Goal: Transaction & Acquisition: Purchase product/service

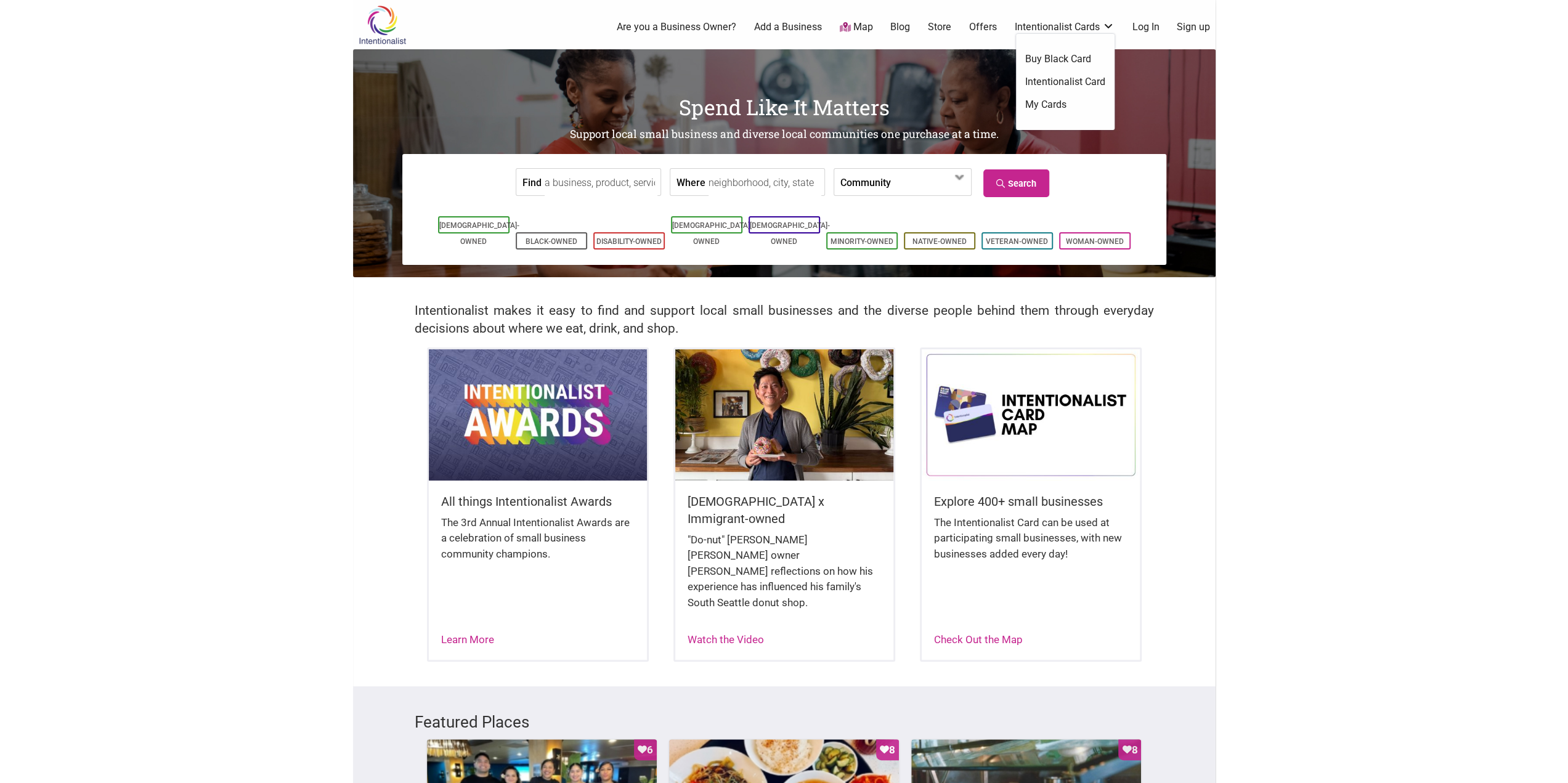
click at [1082, 24] on link "Intentionalist Cards" at bounding box center [1065, 27] width 100 height 14
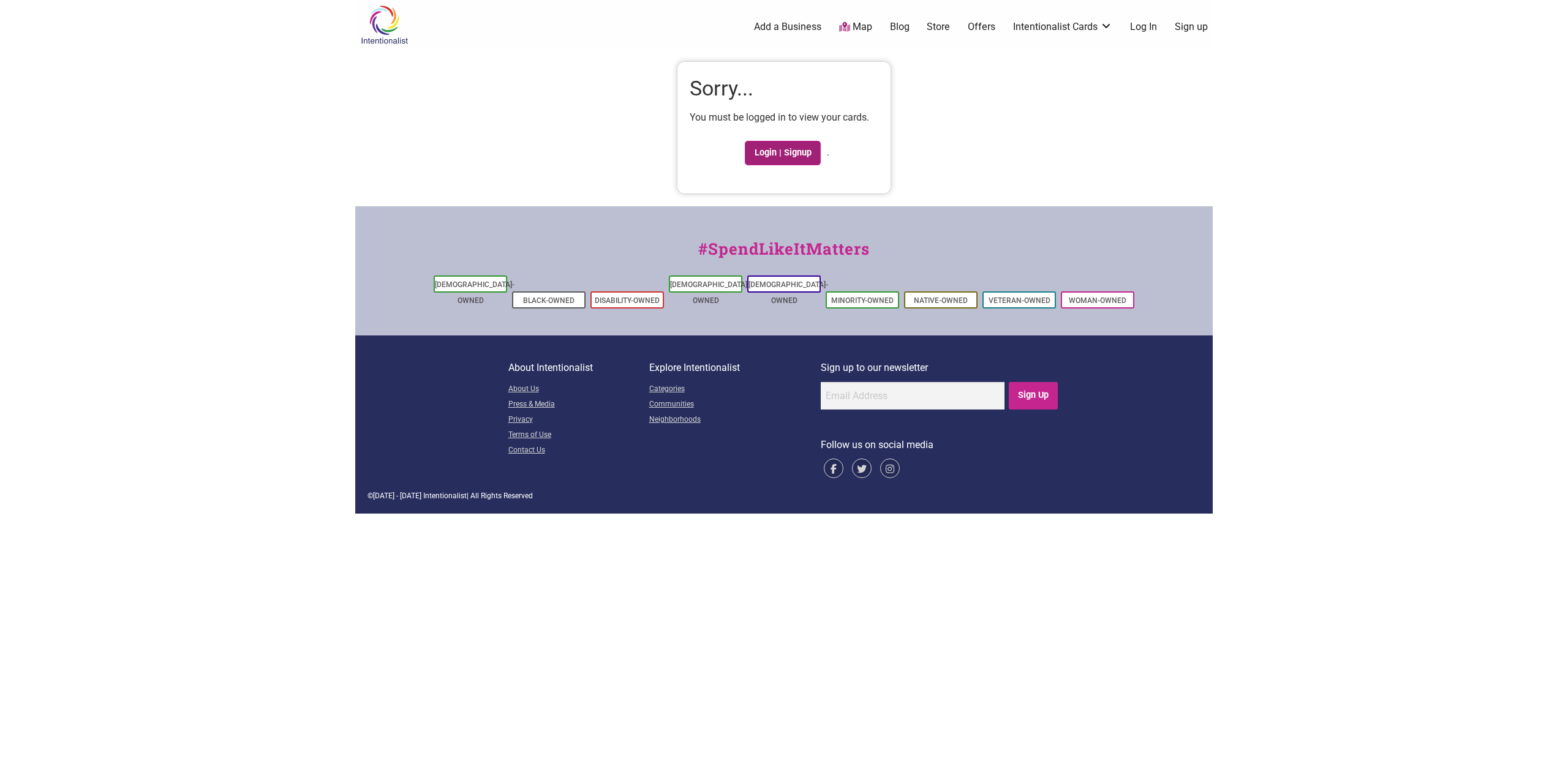
click at [778, 153] on link "Login | Signup" at bounding box center [783, 152] width 76 height 24
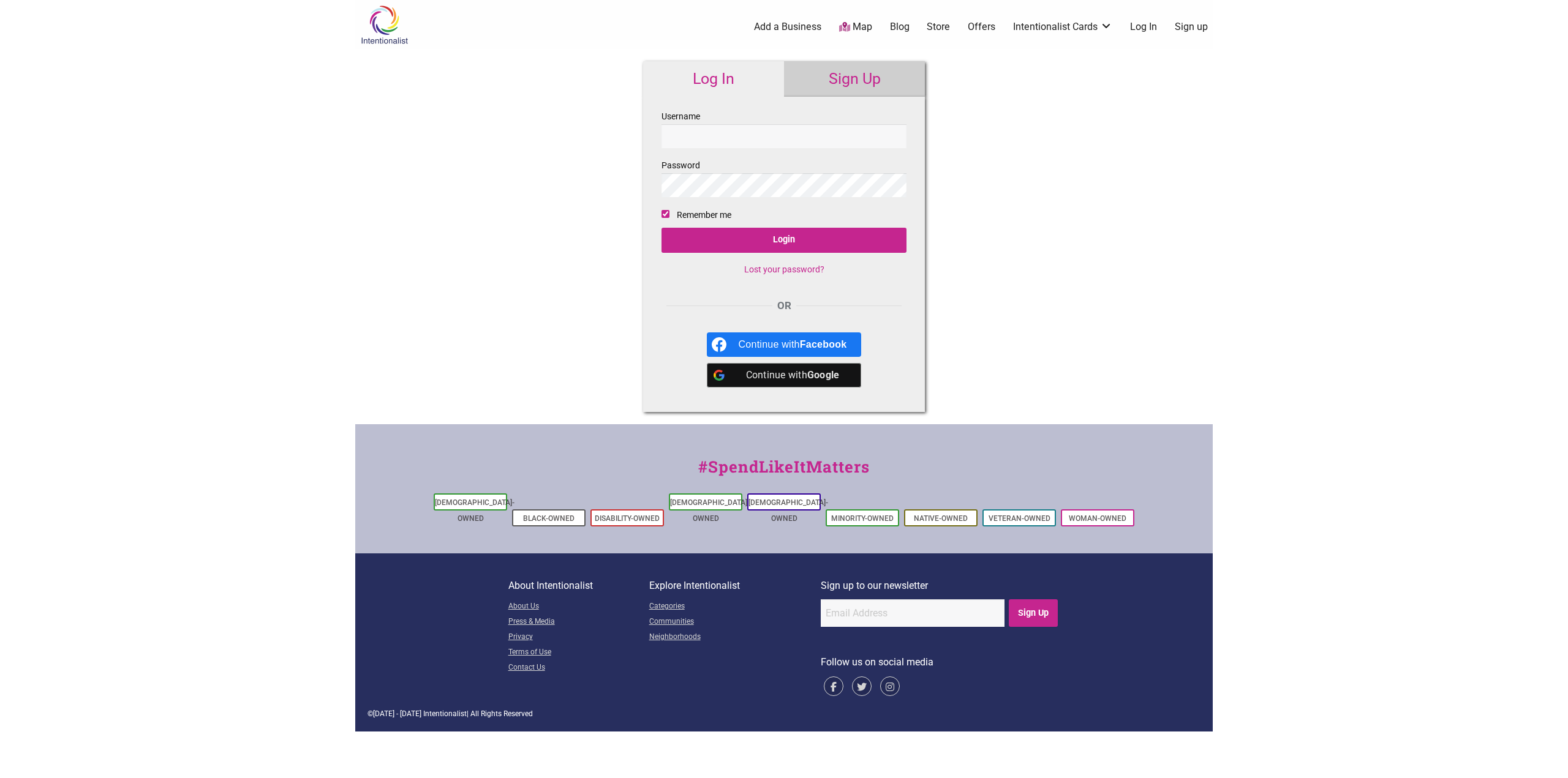
type input "c"
click at [843, 74] on link "Sign Up" at bounding box center [854, 79] width 141 height 35
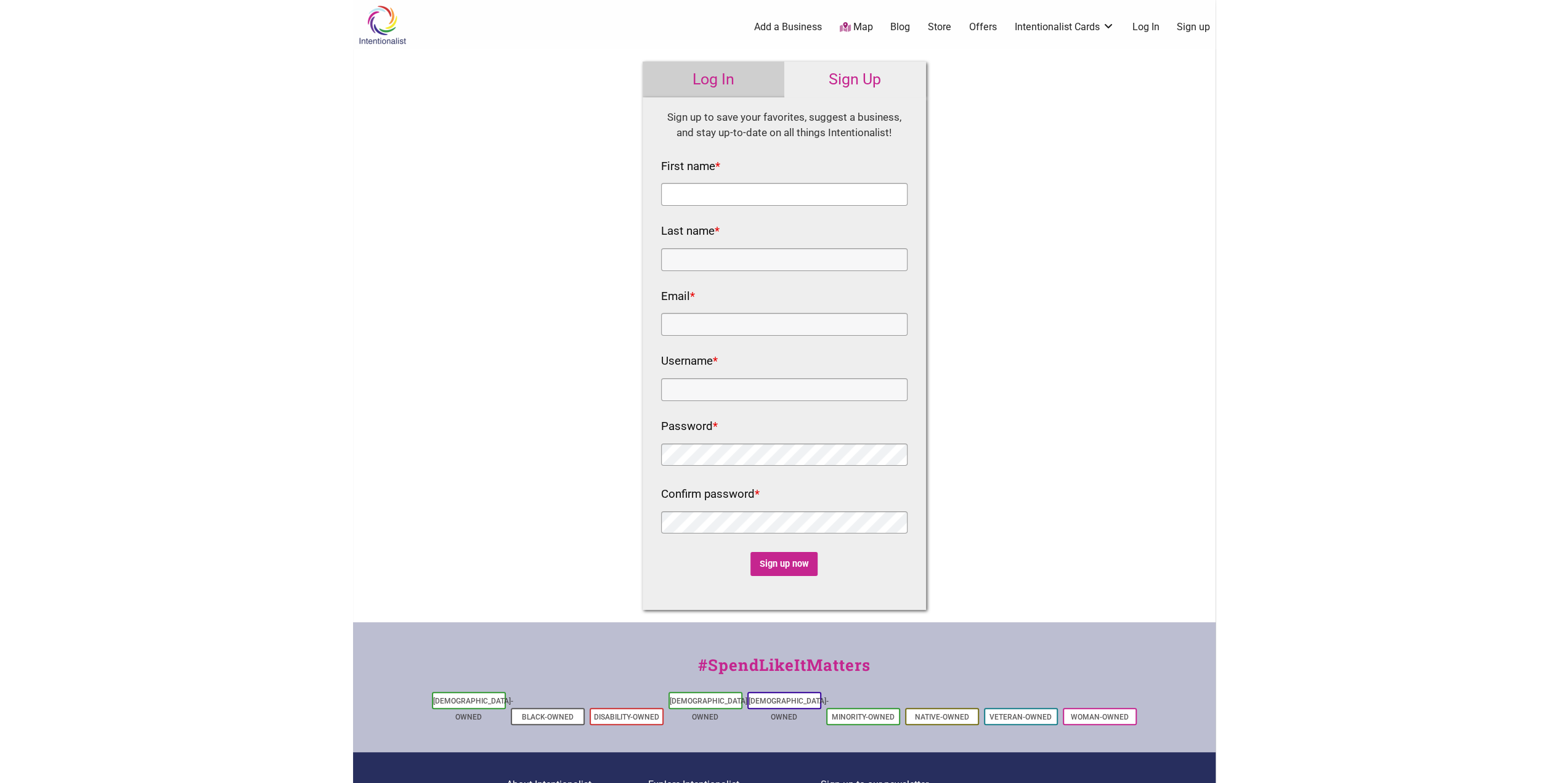
click at [692, 195] on input "First name *" at bounding box center [784, 194] width 247 height 23
type input "Cat"
type input "Cuevas"
type input "[PERSON_NAME][EMAIL_ADDRESS][DOMAIN_NAME]"
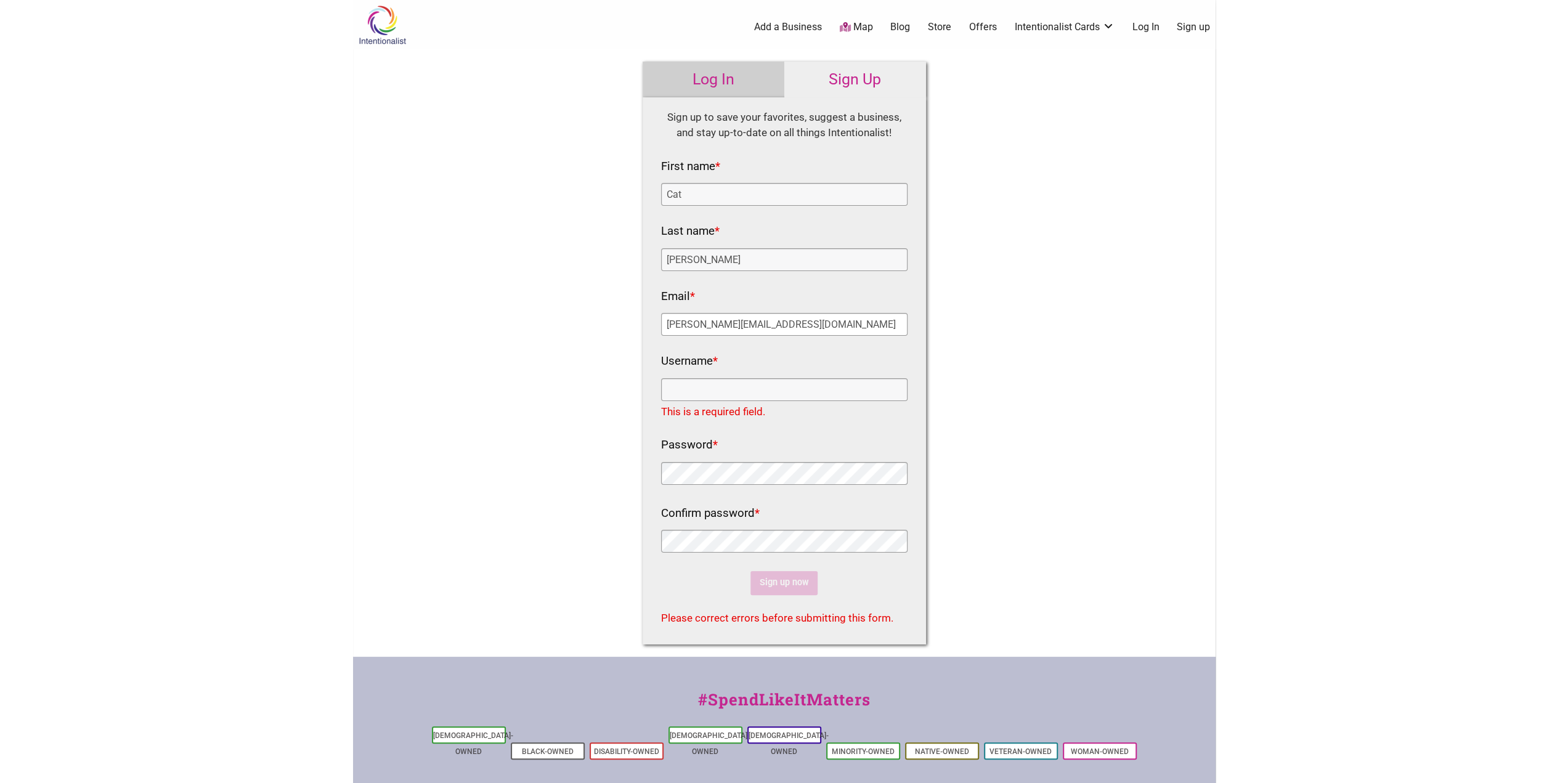
drag, startPoint x: 824, startPoint y: 323, endPoint x: 494, endPoint y: 296, distance: 331.1
click at [494, 296] on div "Intentionalist Spend like it matters 0 Add a Business Map Blog Store Offers Int…" at bounding box center [784, 483] width 862 height 966
click at [711, 394] on input "Username *" at bounding box center [784, 389] width 247 height 23
paste input "[PERSON_NAME][EMAIL_ADDRESS][DOMAIN_NAME]"
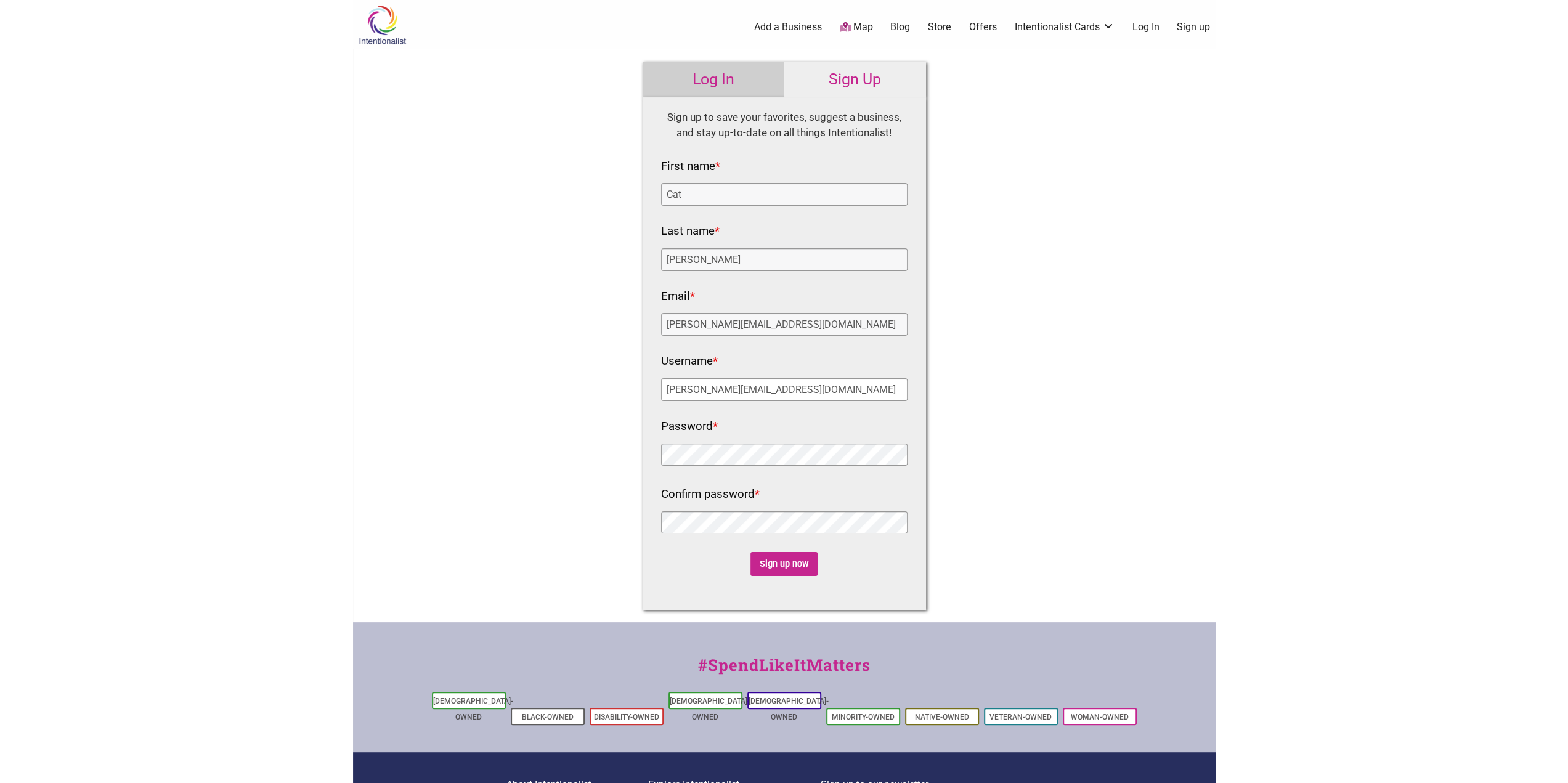
type input "[PERSON_NAME][EMAIL_ADDRESS][DOMAIN_NAME]"
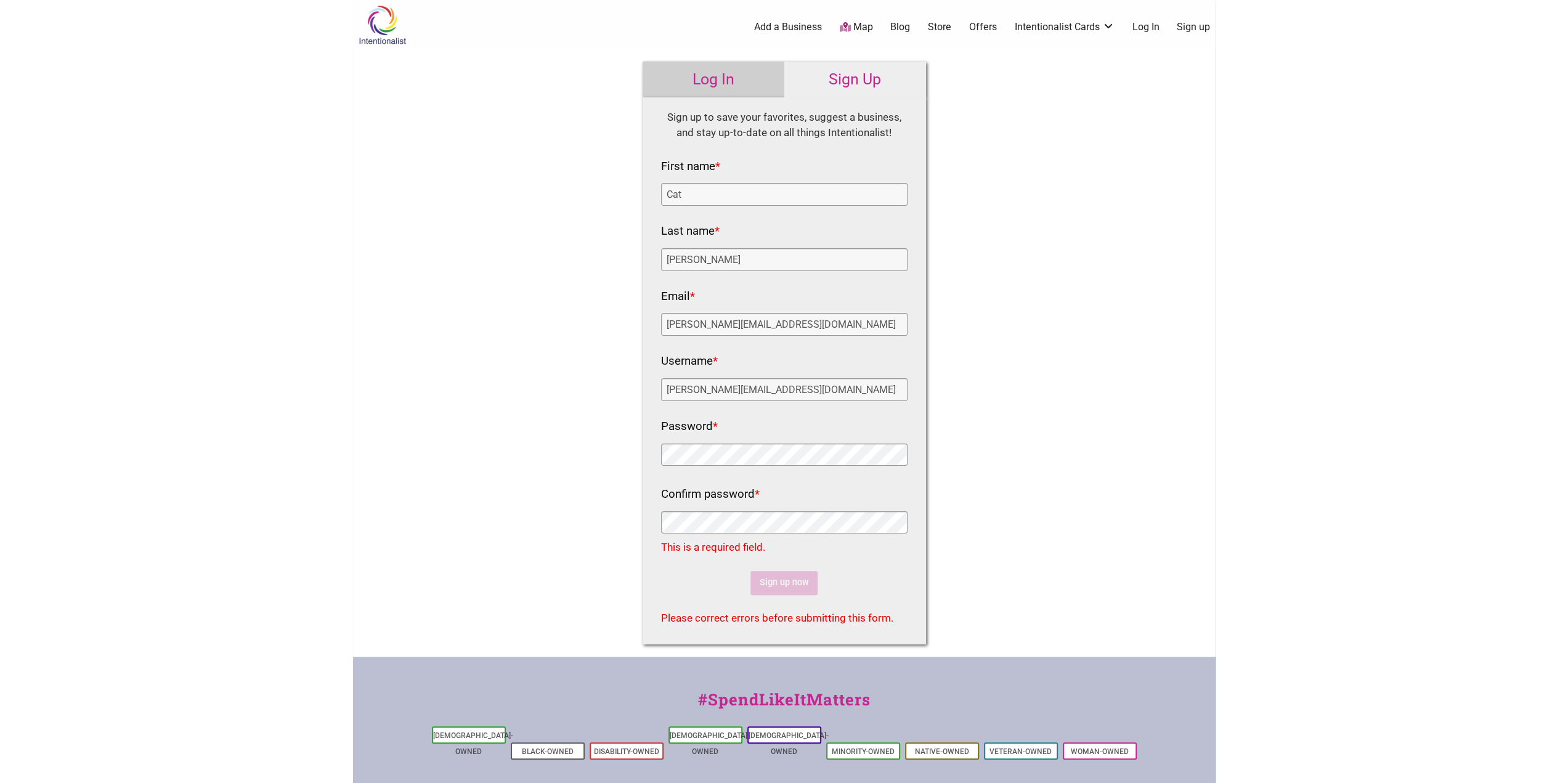
click at [612, 441] on div "Intentionalist Spend like it matters 0 Add a Business Map Blog Store Offers Int…" at bounding box center [784, 483] width 862 height 966
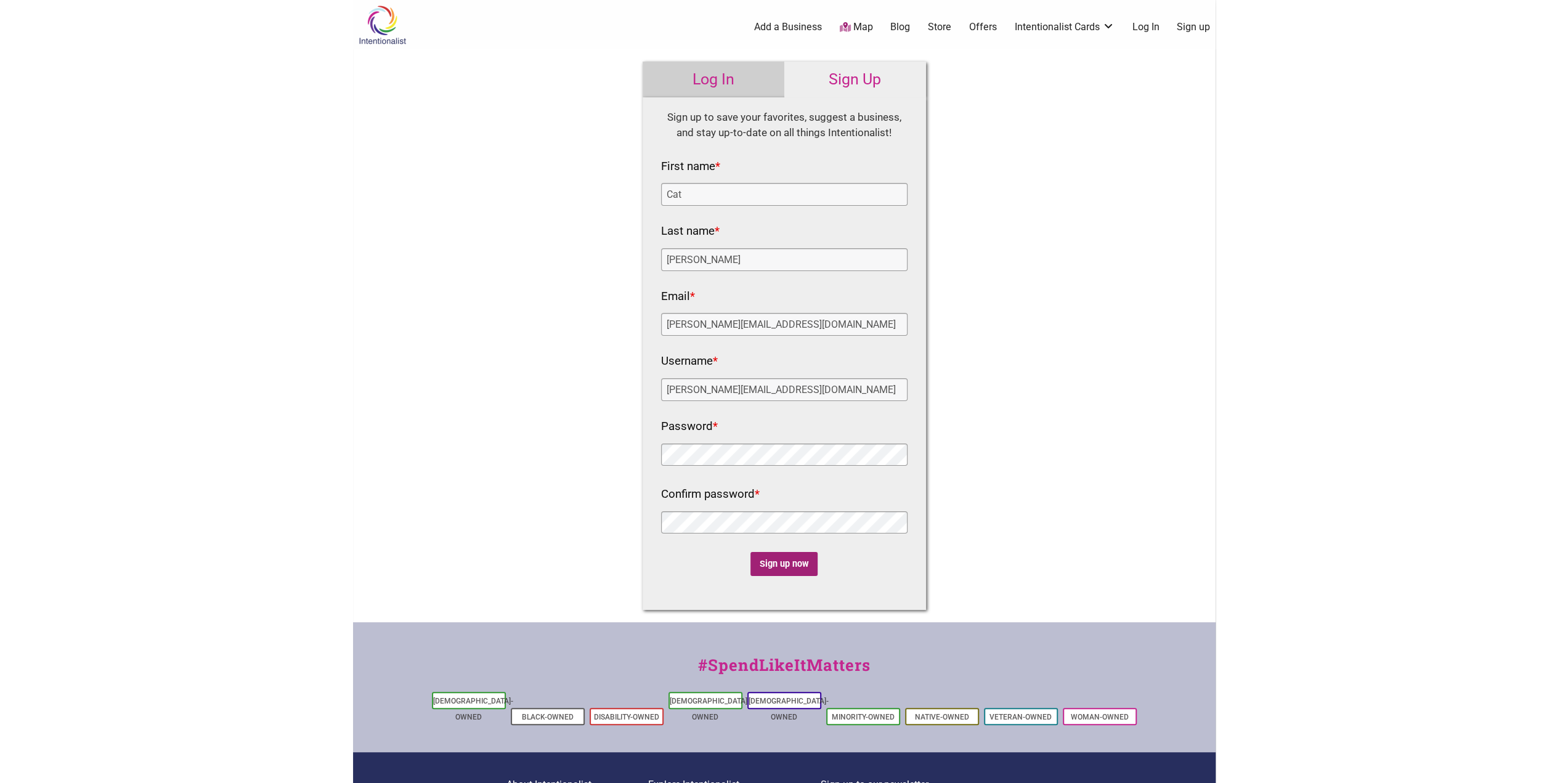
click at [775, 564] on input "Sign up now" at bounding box center [784, 564] width 67 height 24
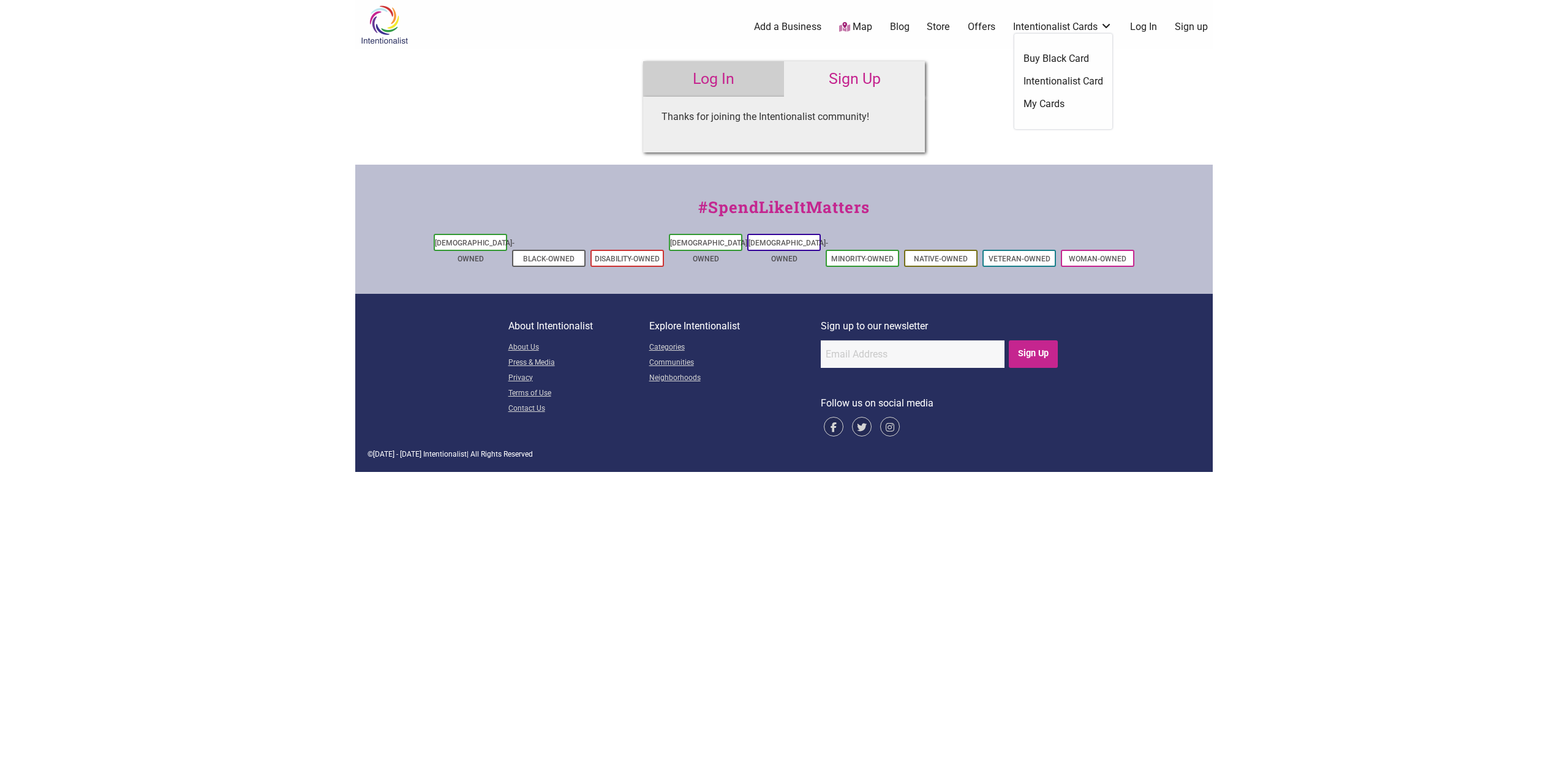
click at [1064, 29] on link "Intentionalist Cards" at bounding box center [1063, 27] width 99 height 14
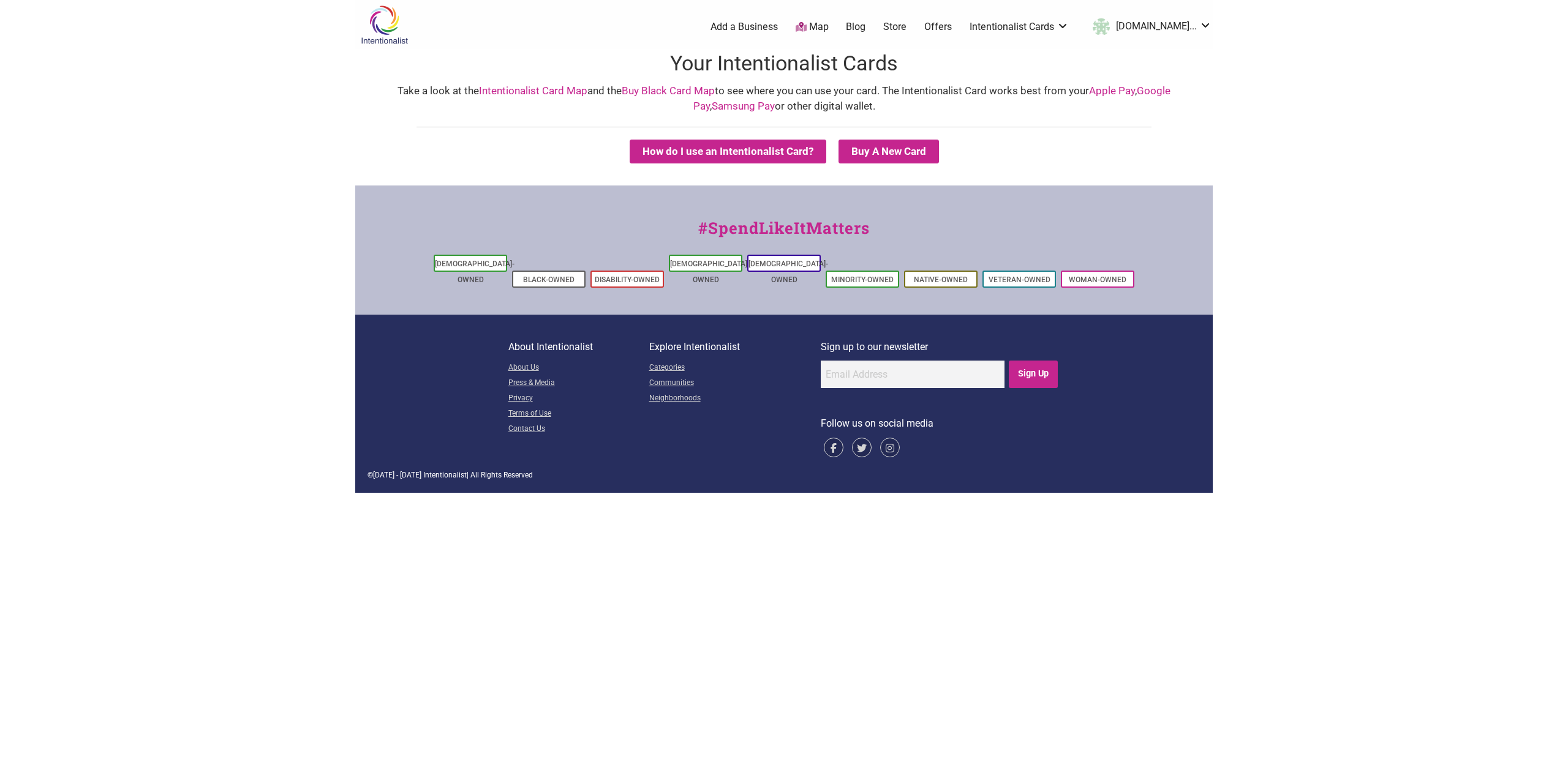
click at [910, 155] on summary "Buy A New Card" at bounding box center [889, 151] width 101 height 24
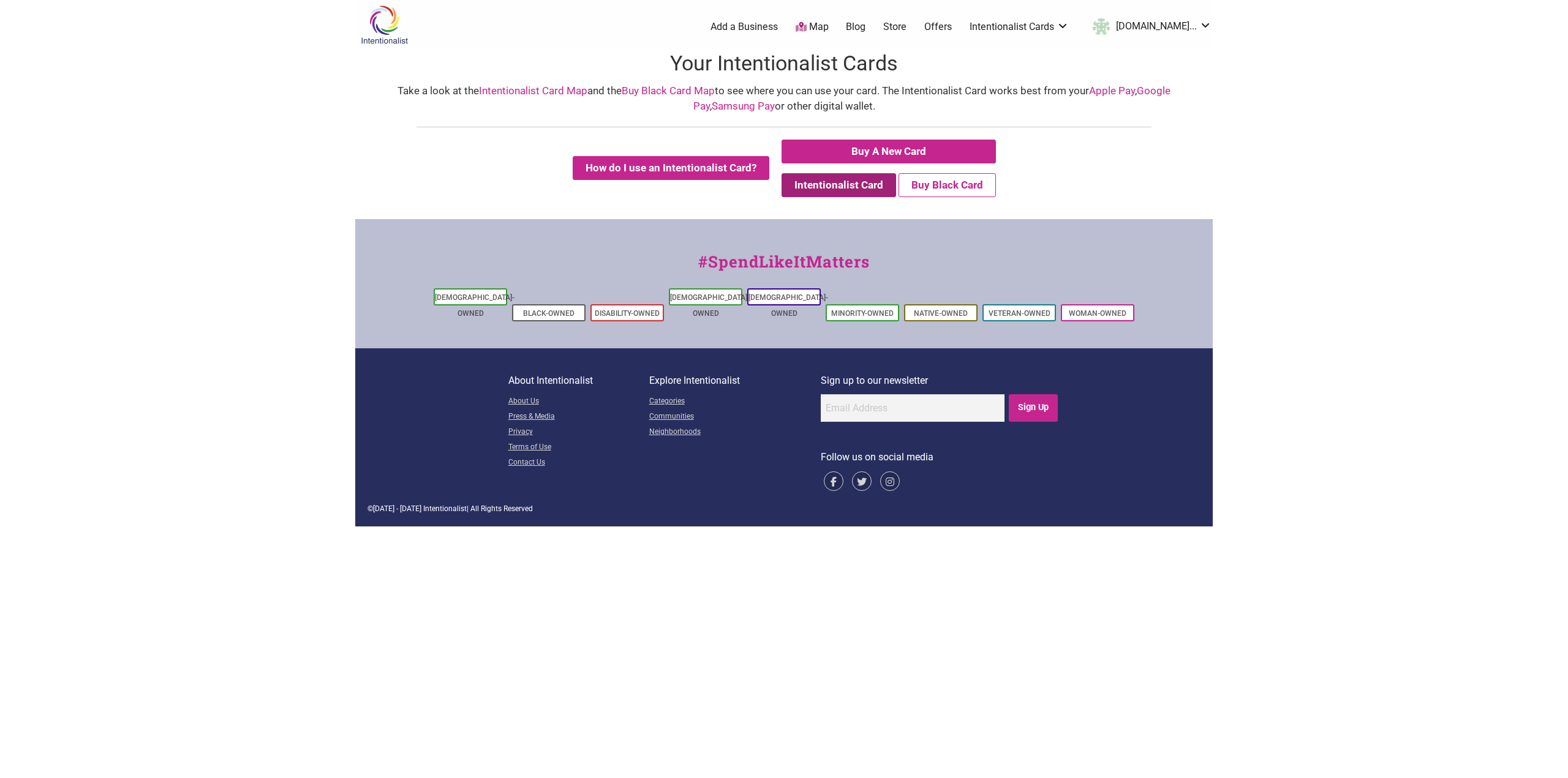
click at [847, 197] on button "Intentionalist Card" at bounding box center [839, 185] width 115 height 24
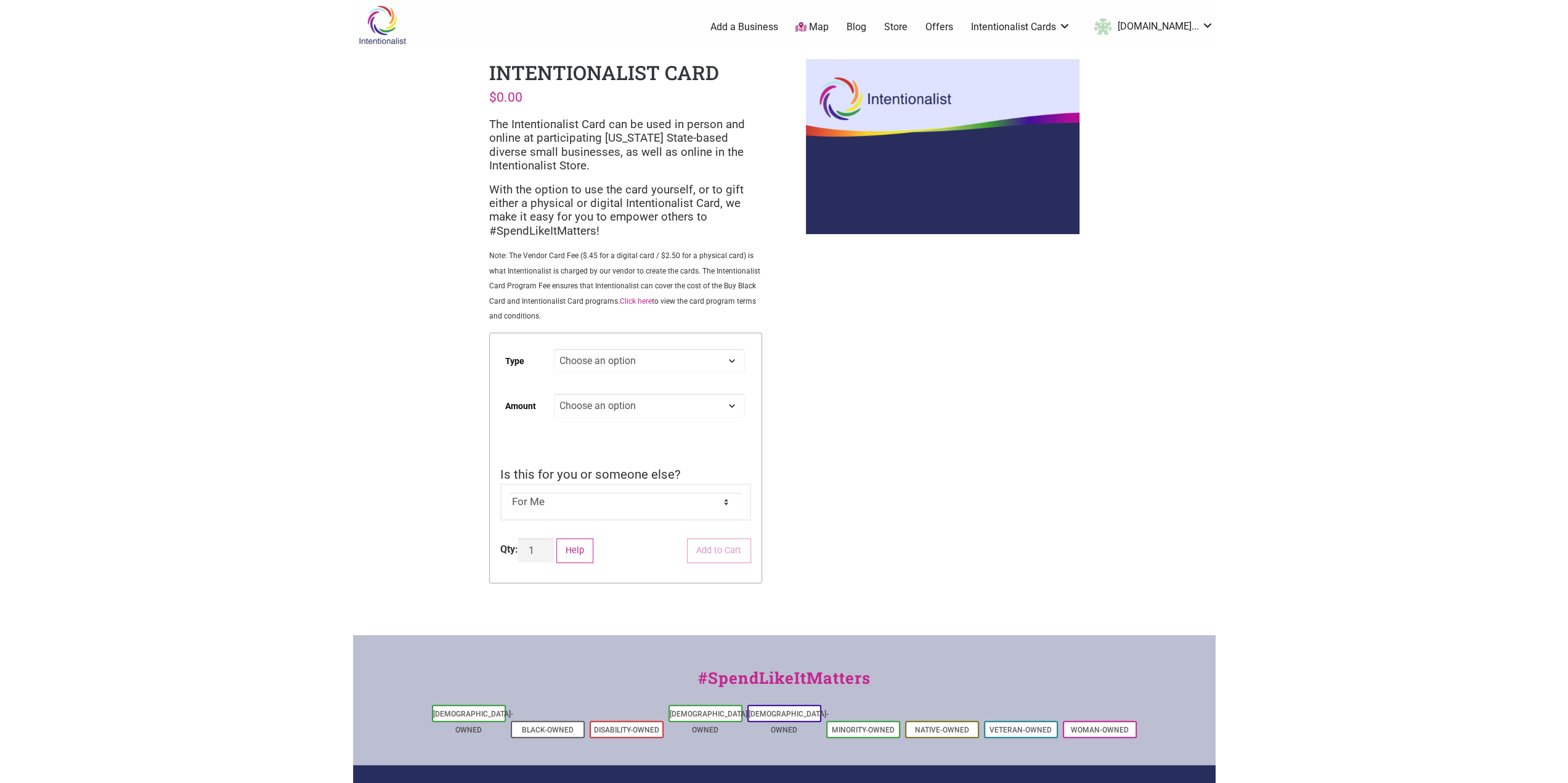
click at [678, 360] on select "Choose an option Digital Physical" at bounding box center [649, 360] width 190 height 24
click at [554, 351] on select "Choose an option Digital Physical" at bounding box center [649, 360] width 190 height 24
select select "Digital"
click at [663, 414] on select "Choose an option Custom 25 50 100 150 200 250 500" at bounding box center [649, 405] width 190 height 24
select select "Custom"
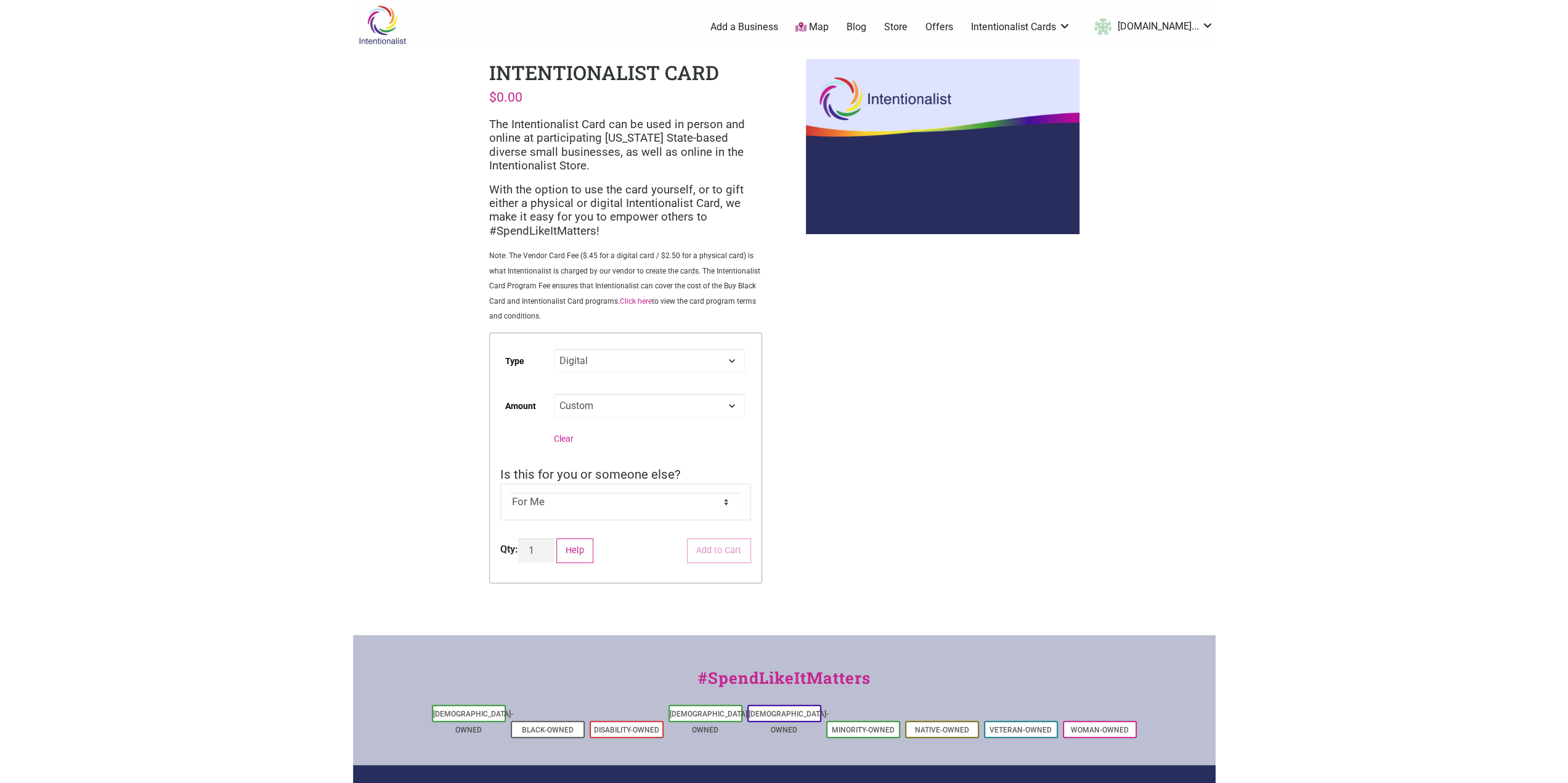
click at [554, 396] on select "Choose an option Custom 25 50 100 150 200 250 500" at bounding box center [649, 405] width 190 height 24
select select "Digital"
select select "Custom"
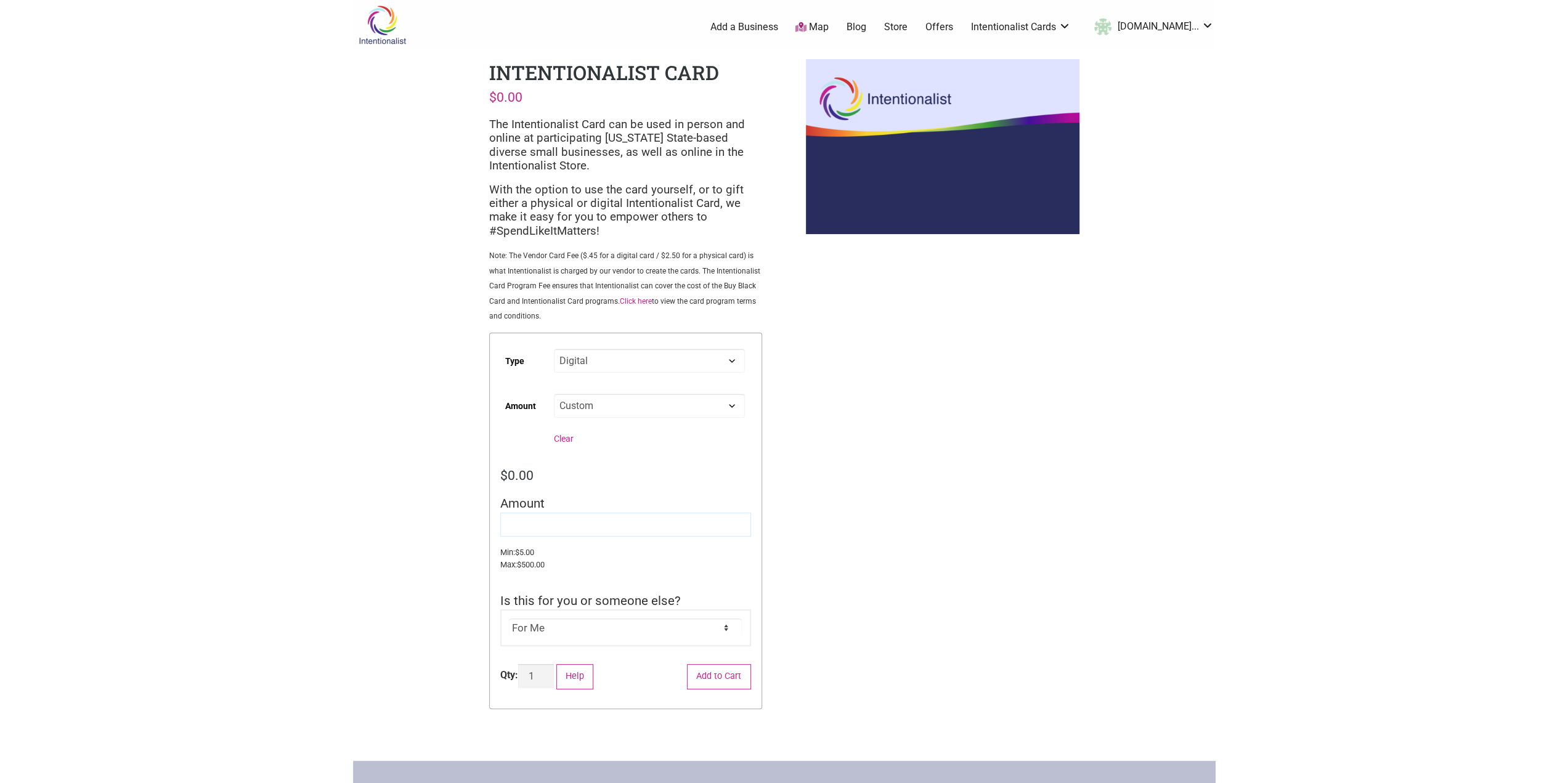
click at [580, 527] on input "Amount" at bounding box center [626, 524] width 251 height 24
type input "75"
click at [1121, 414] on div "Intentionalist Spend like it matters 0 Add a Business Map Blog Store Offers Int…" at bounding box center [784, 534] width 862 height 1070
click at [522, 476] on bdi "$ 0.00" at bounding box center [517, 475] width 33 height 15
click at [605, 637] on select "For Me For Someone Else" at bounding box center [625, 628] width 233 height 19
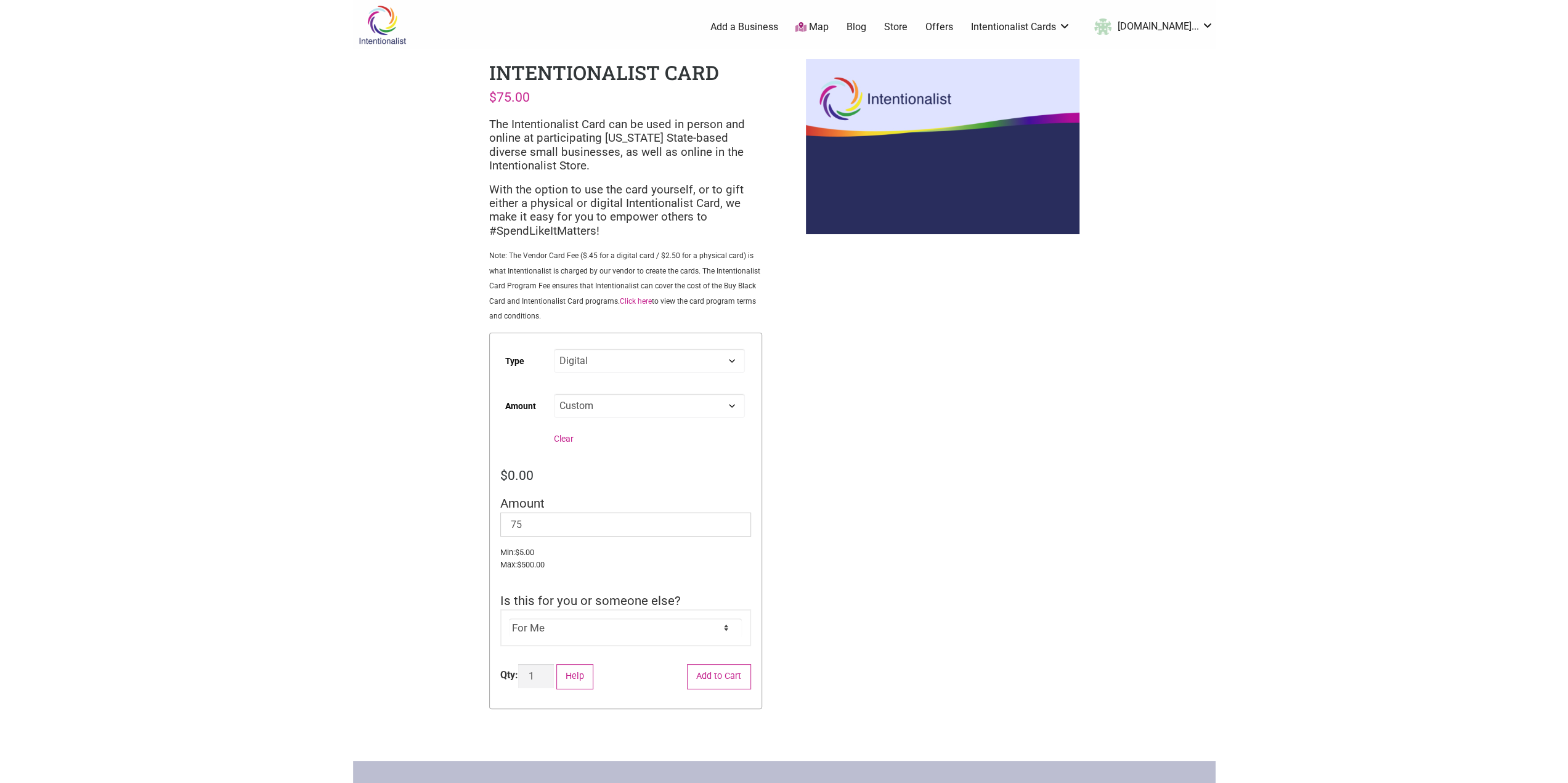
select select "For Someone Else"
click at [509, 620] on select "For Me For Someone Else" at bounding box center [625, 628] width 233 height 19
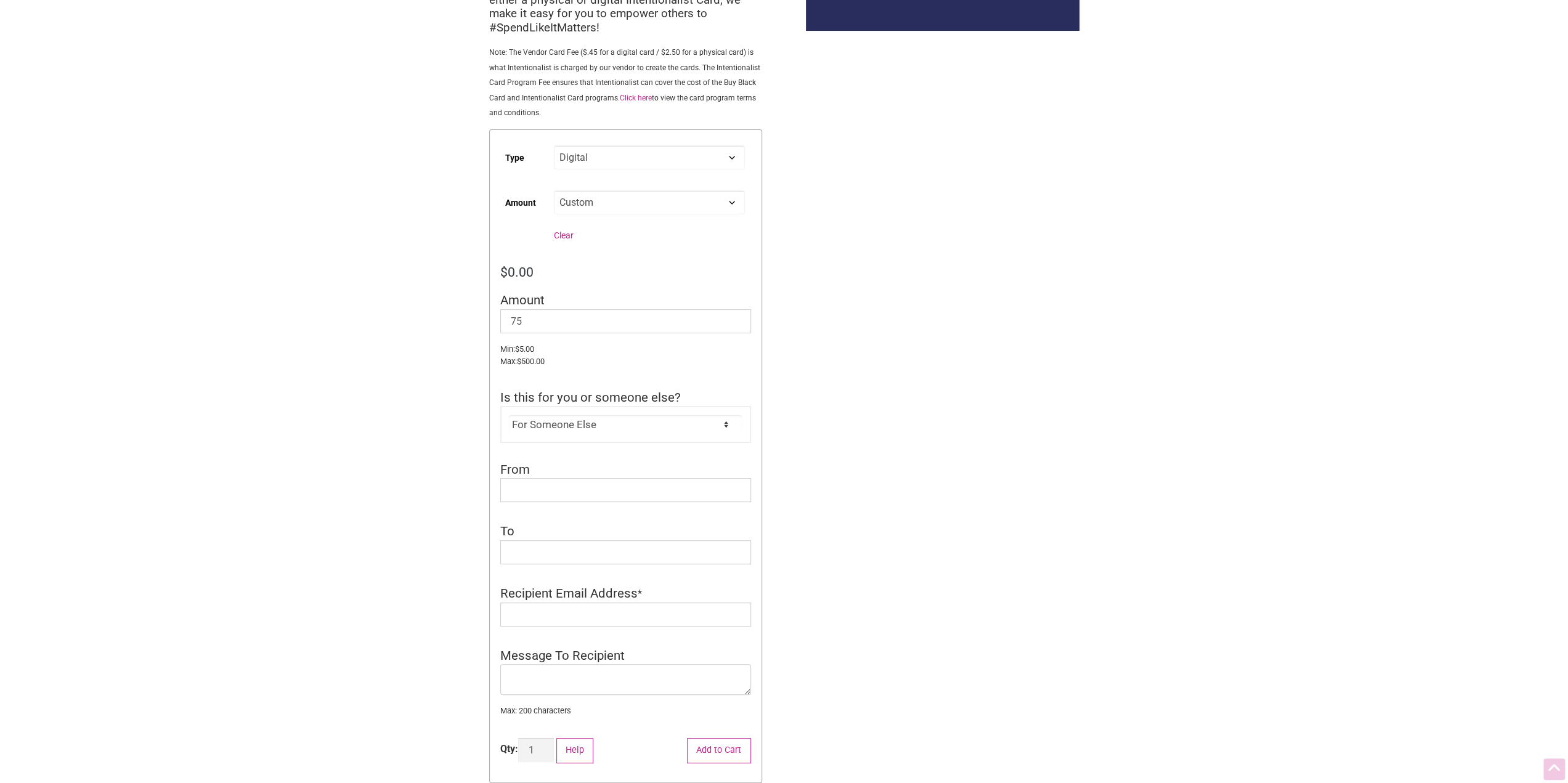
scroll to position [246, 0]
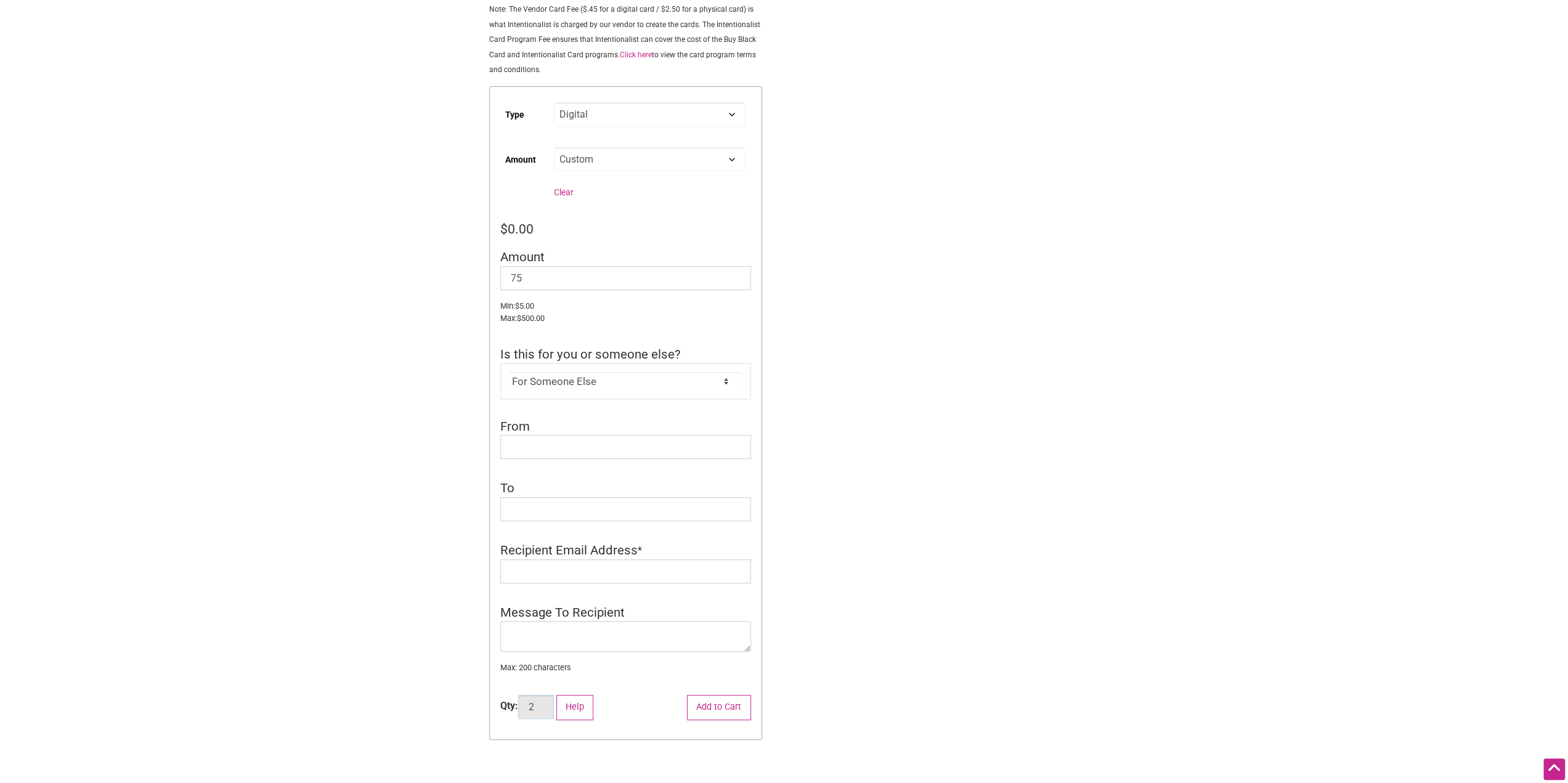
click at [546, 708] on input "2" at bounding box center [535, 707] width 35 height 24
click at [545, 706] on input "3" at bounding box center [535, 707] width 35 height 24
click at [545, 706] on input "4" at bounding box center [535, 707] width 35 height 24
click at [545, 706] on input "5" at bounding box center [535, 707] width 35 height 24
type input "4"
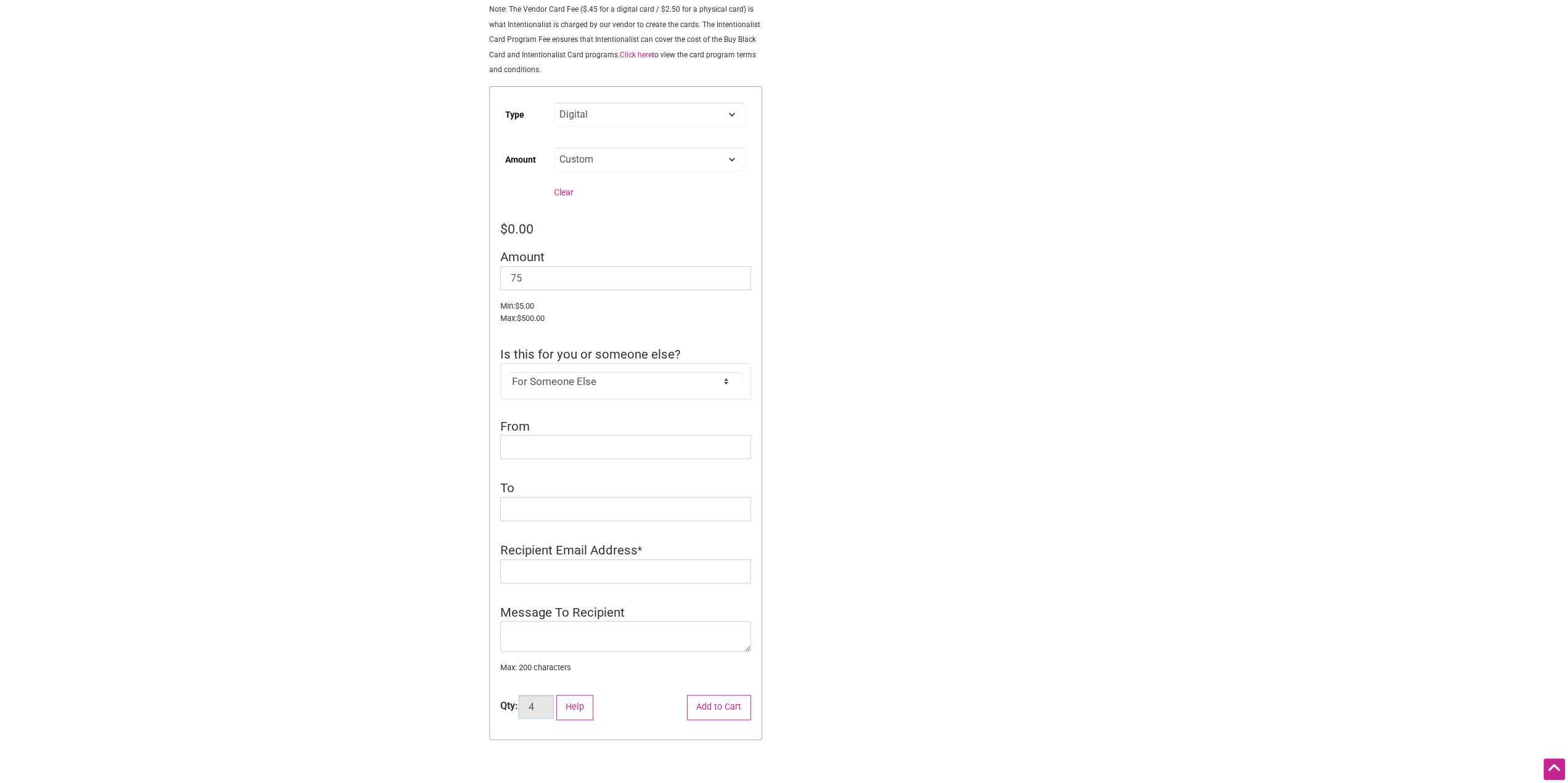
click at [544, 711] on input "4" at bounding box center [535, 707] width 35 height 24
click at [610, 566] on input "Recipient Email Address" at bounding box center [626, 571] width 251 height 24
type input "[PERSON_NAME][EMAIL_ADDRESS][DOMAIN_NAME]"
click at [702, 280] on input "75" at bounding box center [626, 278] width 251 height 24
click at [736, 285] on input "74.99" at bounding box center [626, 278] width 251 height 24
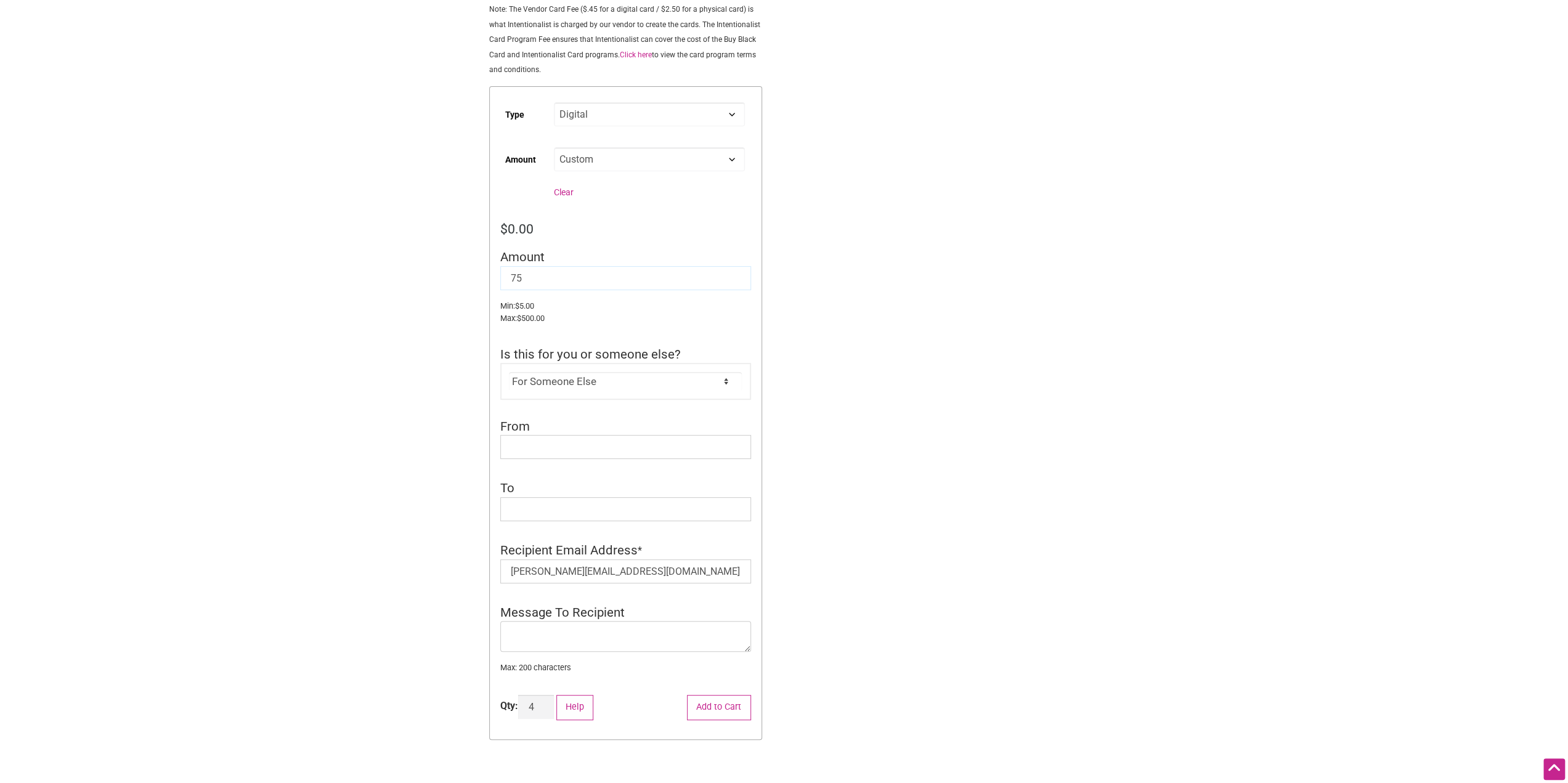
type input "75"
click at [737, 277] on input "75" at bounding box center [626, 278] width 251 height 24
click at [955, 291] on div "Intentionalist Spend like it matters 0 Add a Business Map Blog Store Offers Int…" at bounding box center [784, 427] width 862 height 1347
click at [726, 709] on button "Add to Cart" at bounding box center [719, 707] width 64 height 25
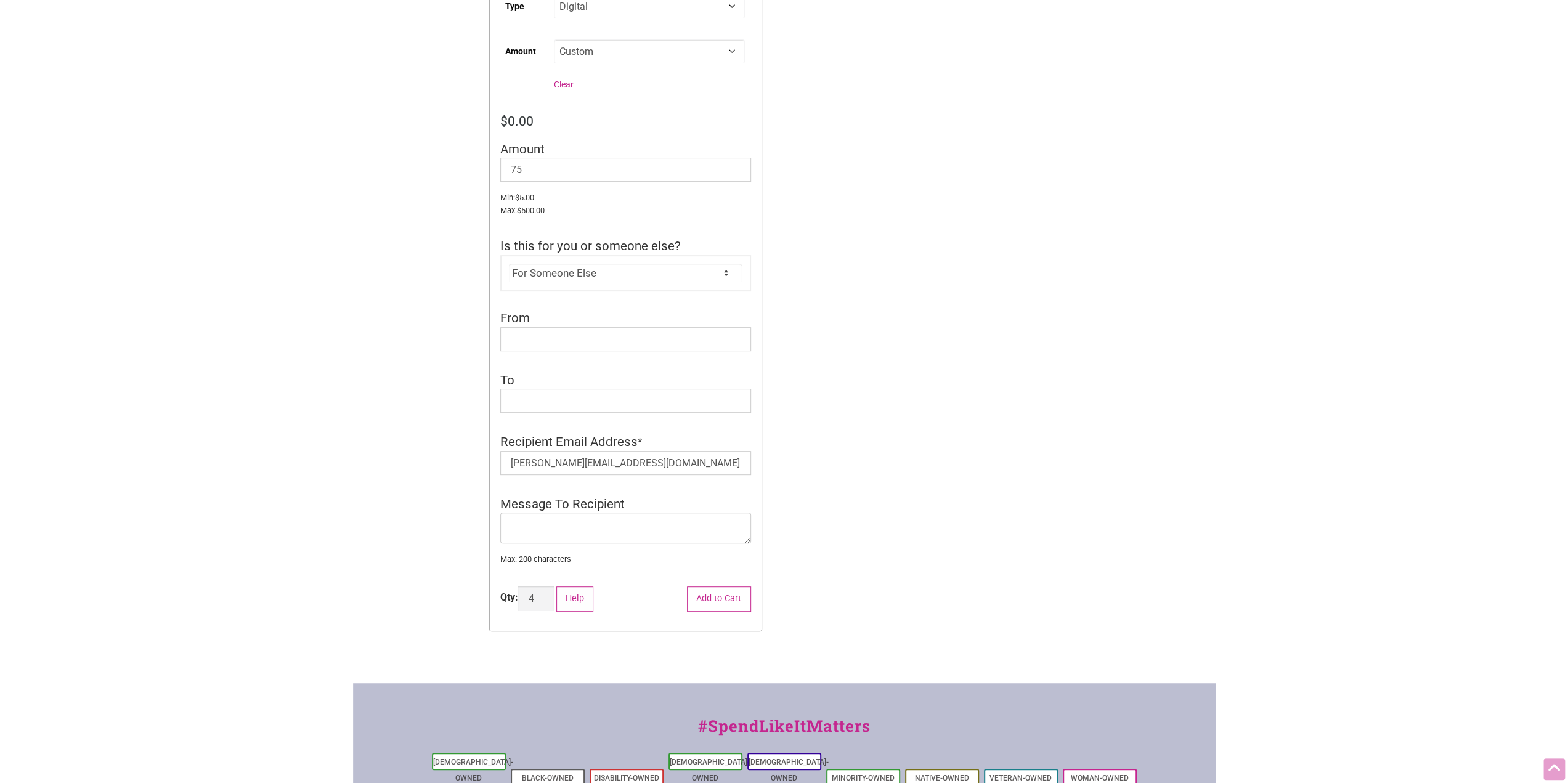
scroll to position [431, 0]
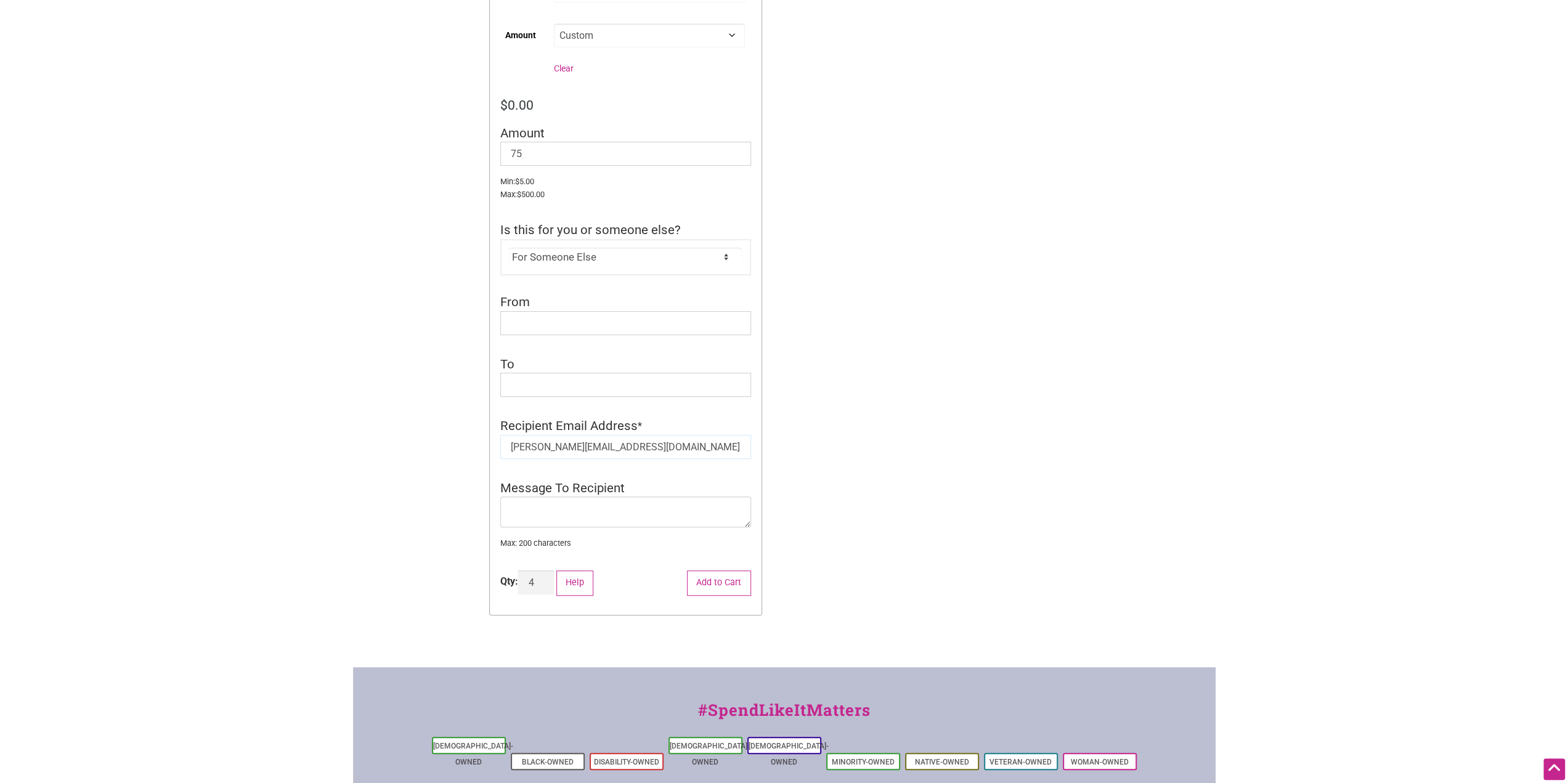
drag, startPoint x: 667, startPoint y: 445, endPoint x: 175, endPoint y: 393, distance: 494.7
paste input "Recipient Email Address"
type input "[PERSON_NAME][EMAIL_ADDRESS][DOMAIN_NAME]"
click at [1003, 426] on div "Intentionalist Spend like it matters 0 Add a Business Map Blog Store Offers Int…" at bounding box center [784, 273] width 862 height 1408
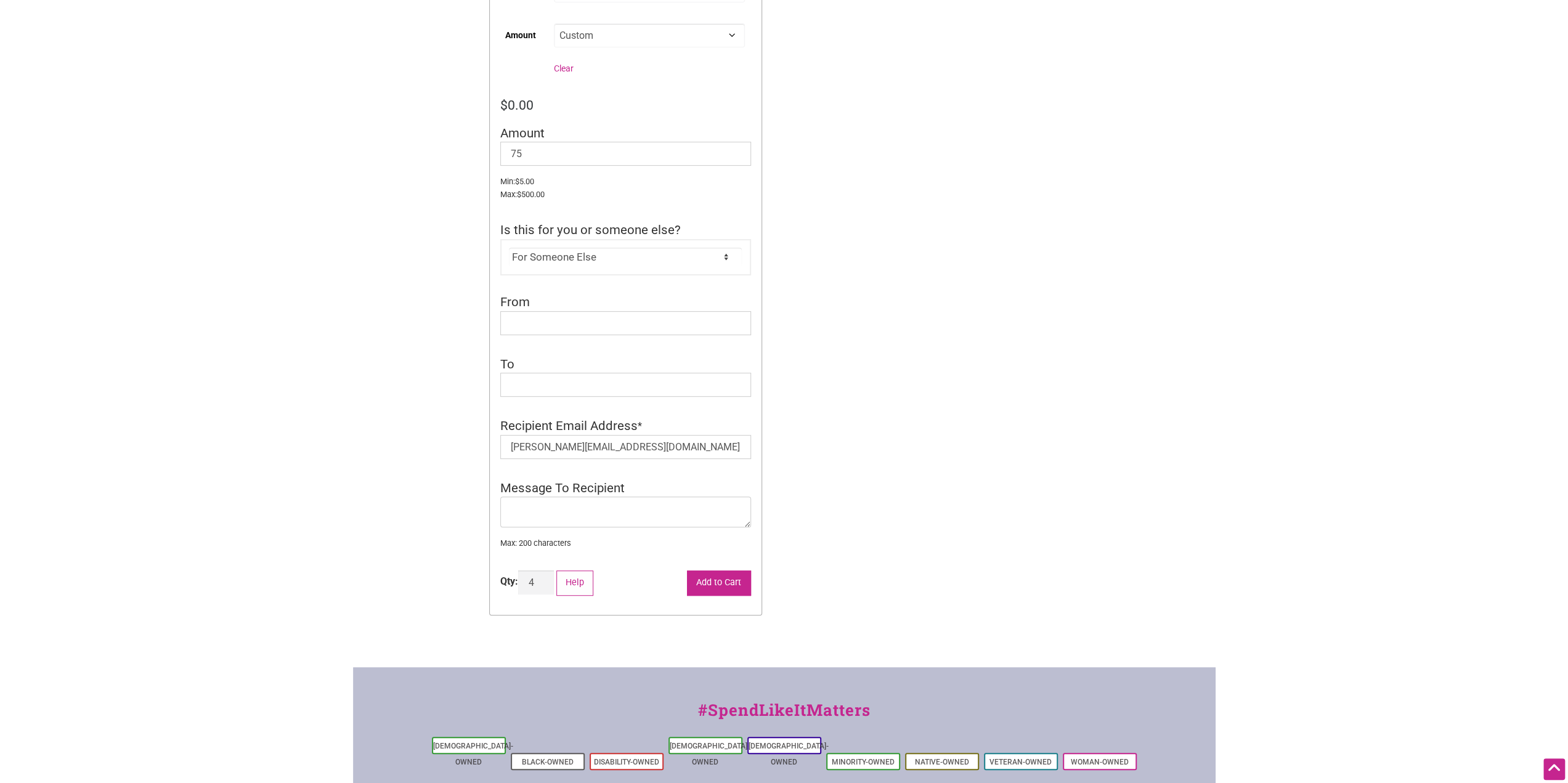
click at [721, 588] on button "Add to Cart" at bounding box center [719, 583] width 64 height 25
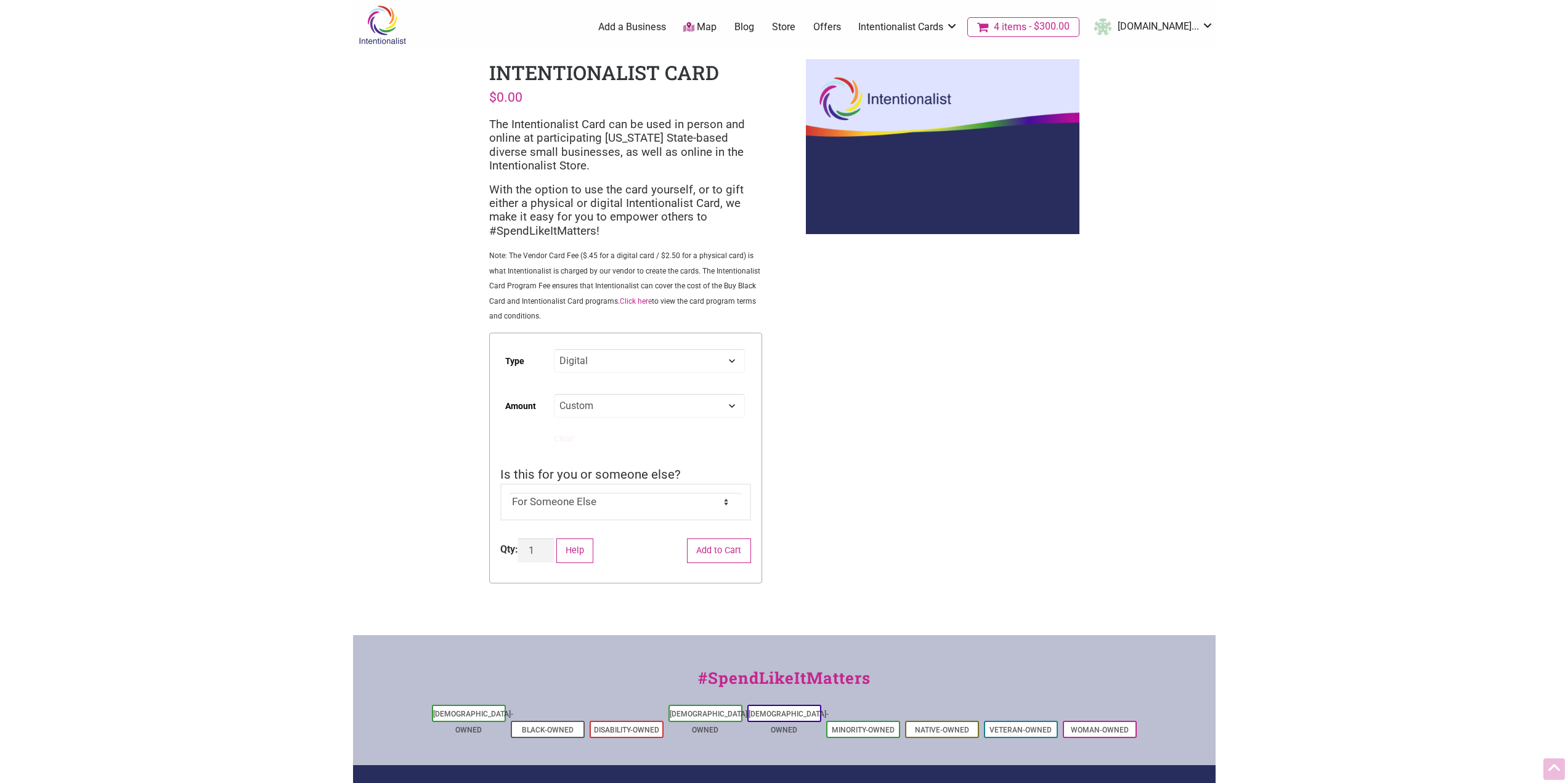
select select "Digital"
select select "Custom"
select select "For Someone Else"
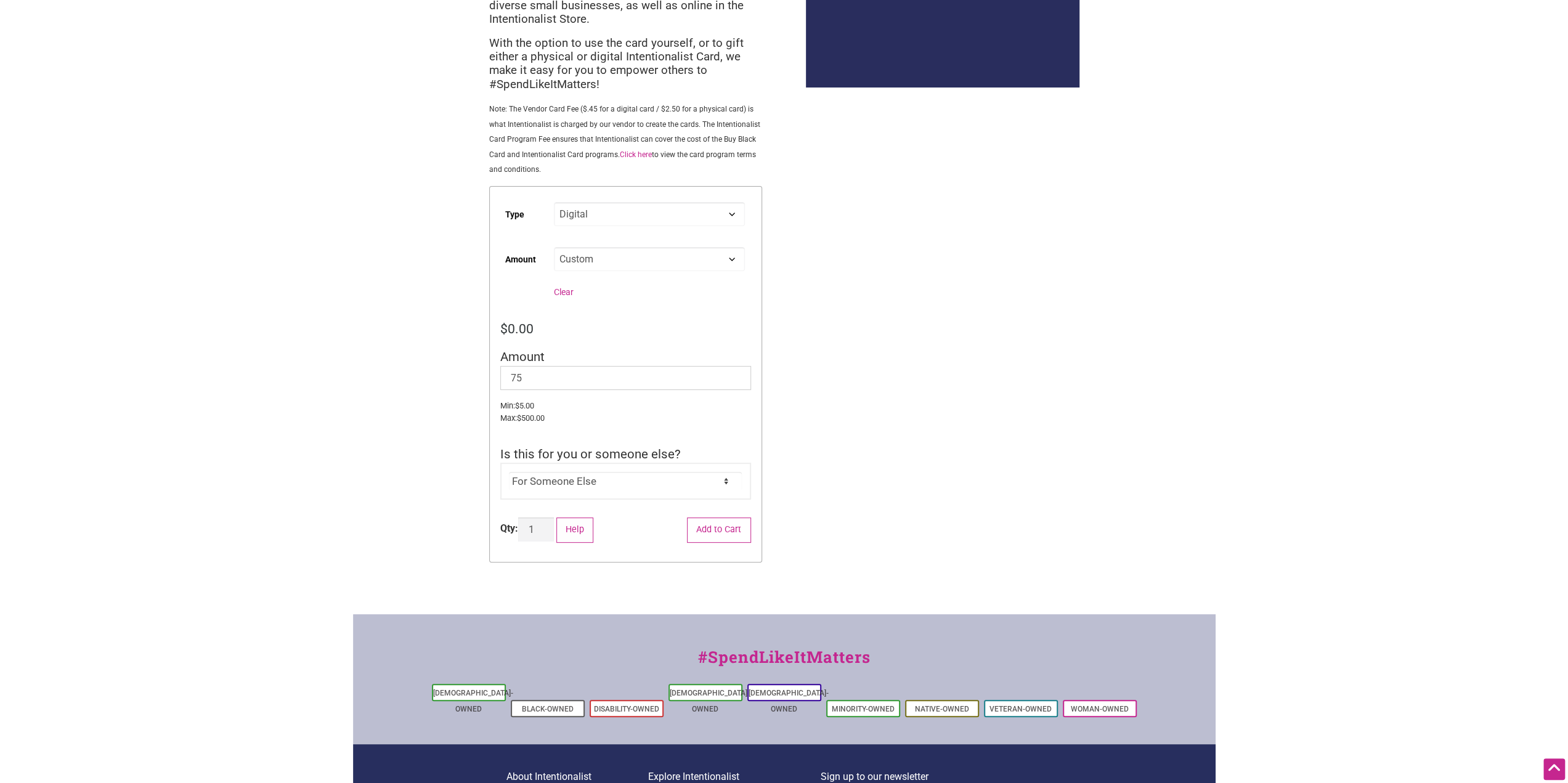
scroll to position [246, 0]
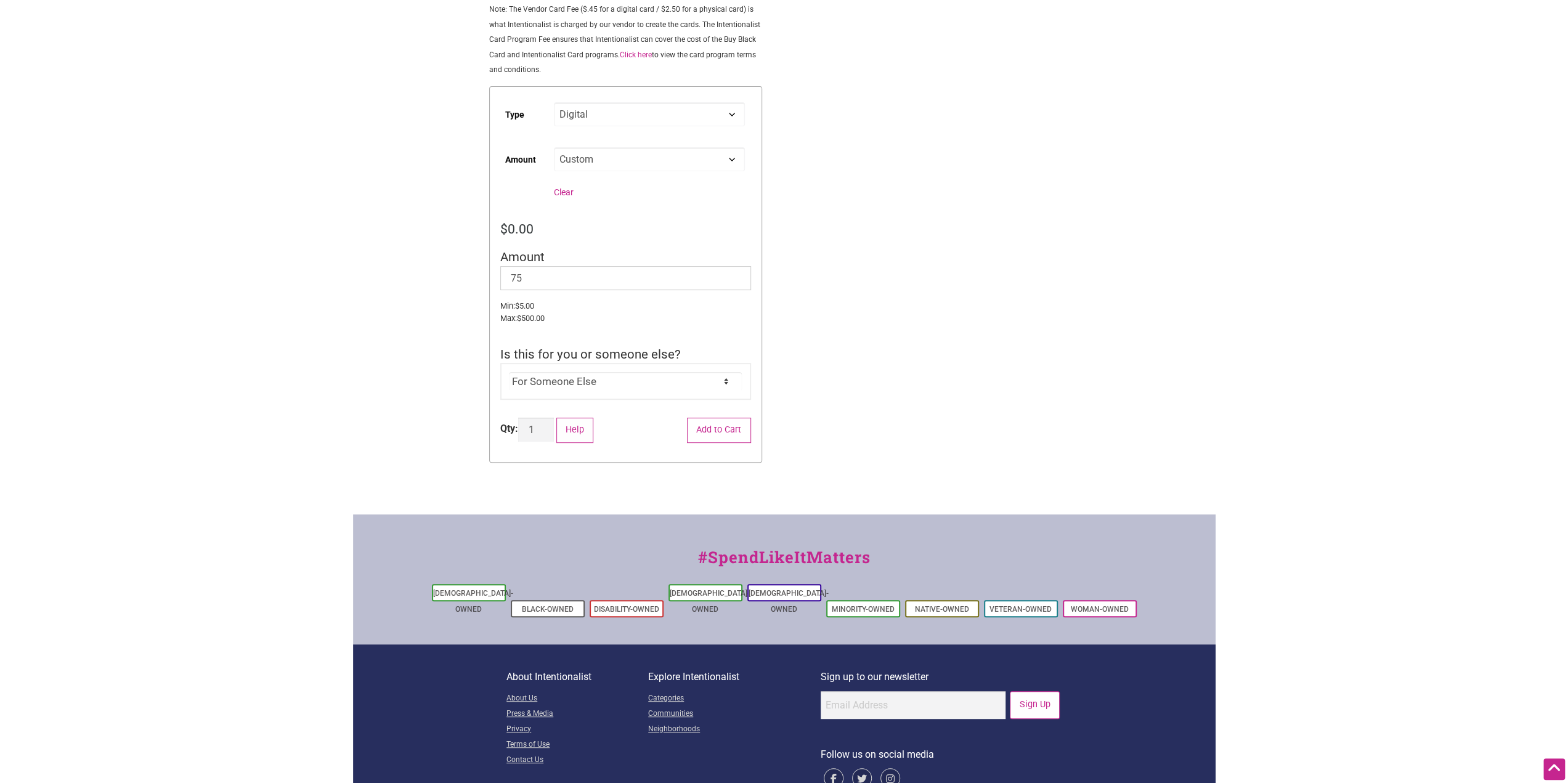
click at [712, 117] on select "Choose an option Digital Physical" at bounding box center [649, 114] width 190 height 24
select select "Physical"
click at [554, 104] on select "Choose an option Digital Physical" at bounding box center [649, 114] width 190 height 24
select select "Custom"
click at [1004, 170] on div "Intentionalist Spend like it matters 4 Add a Business Map Blog Store Offers Int…" at bounding box center [784, 288] width 862 height 1070
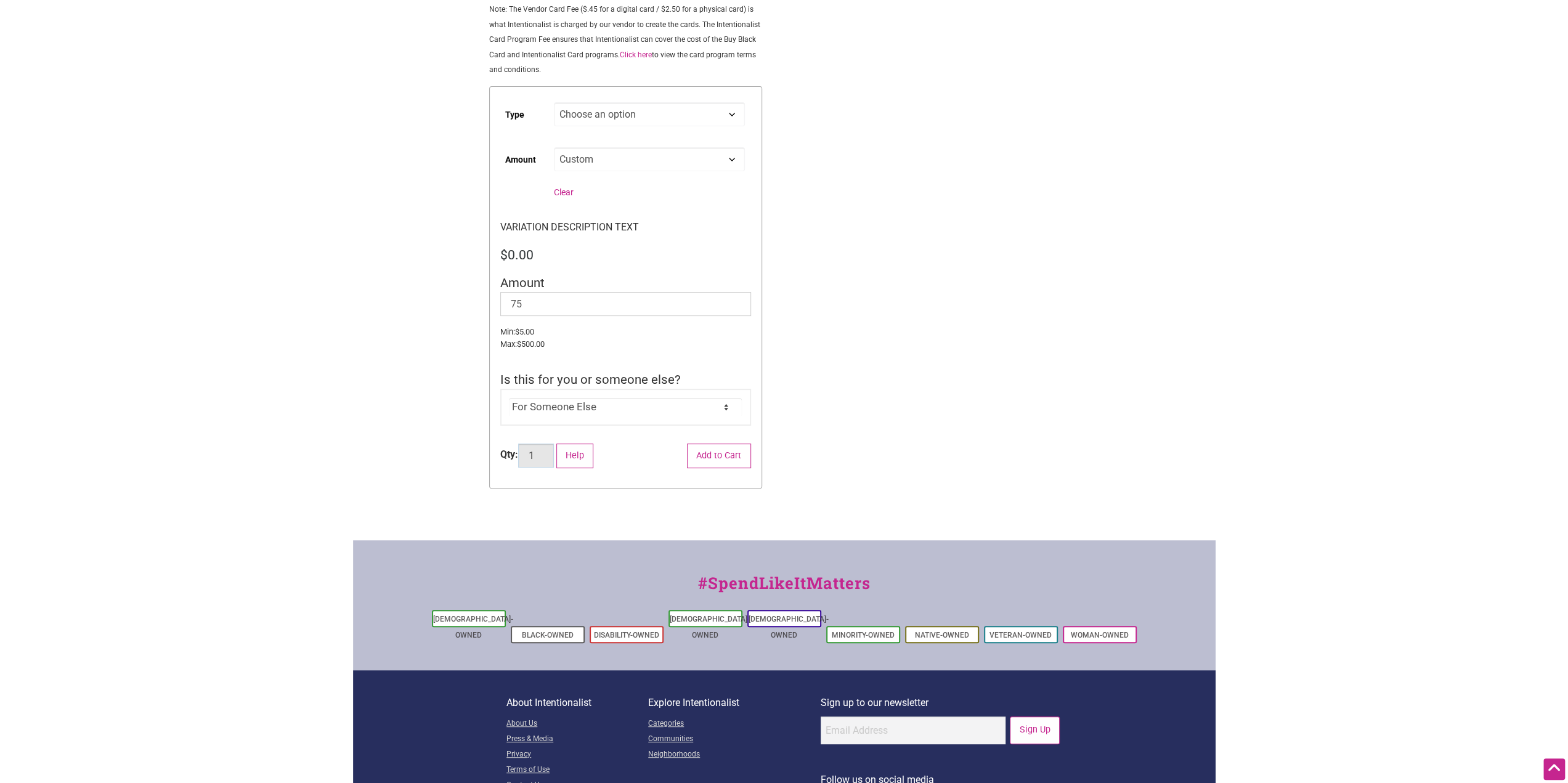
click at [546, 458] on input "1" at bounding box center [535, 455] width 35 height 24
click at [546, 452] on input "2" at bounding box center [535, 455] width 35 height 24
click at [546, 452] on input "3" at bounding box center [535, 455] width 35 height 24
type input "4"
click at [546, 452] on input "4" at bounding box center [535, 455] width 35 height 24
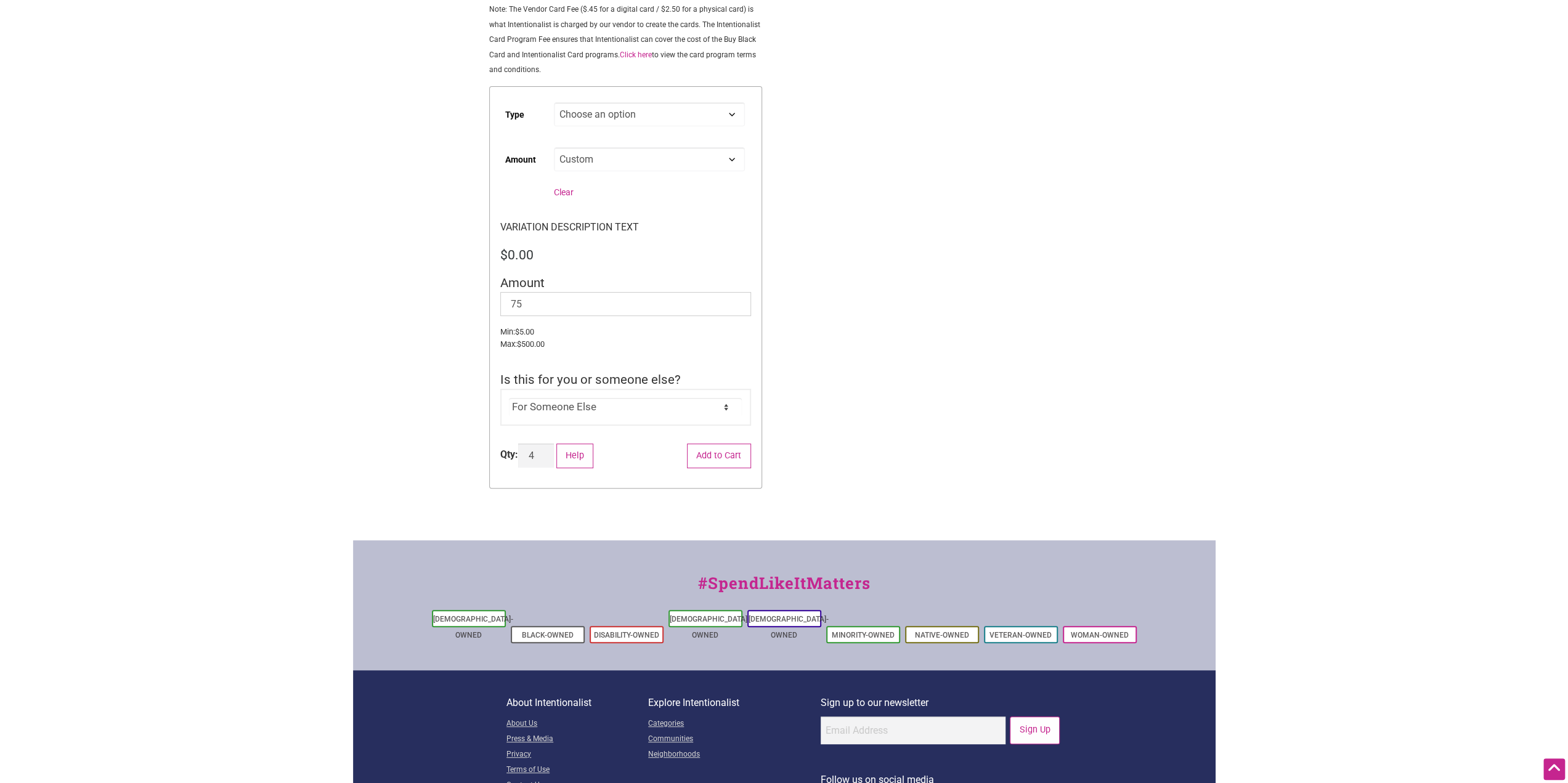
click at [1080, 375] on div "Intentionalist Spend like it matters 4 Add a Business Map Blog Store Offers Int…" at bounding box center [784, 301] width 862 height 1096
click at [708, 455] on button "Add to Cart" at bounding box center [719, 456] width 64 height 25
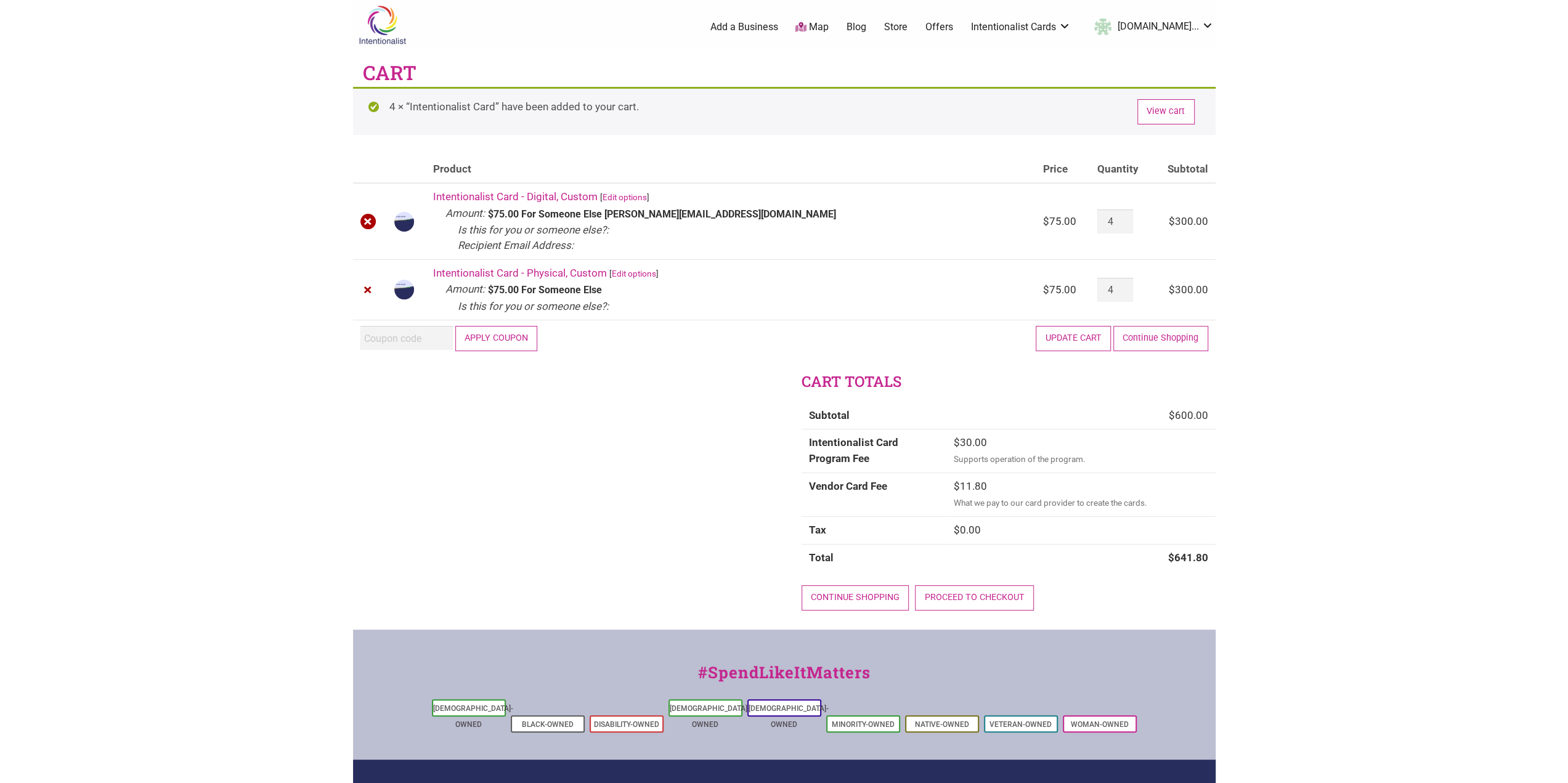
click at [369, 221] on link "×" at bounding box center [368, 221] width 16 height 16
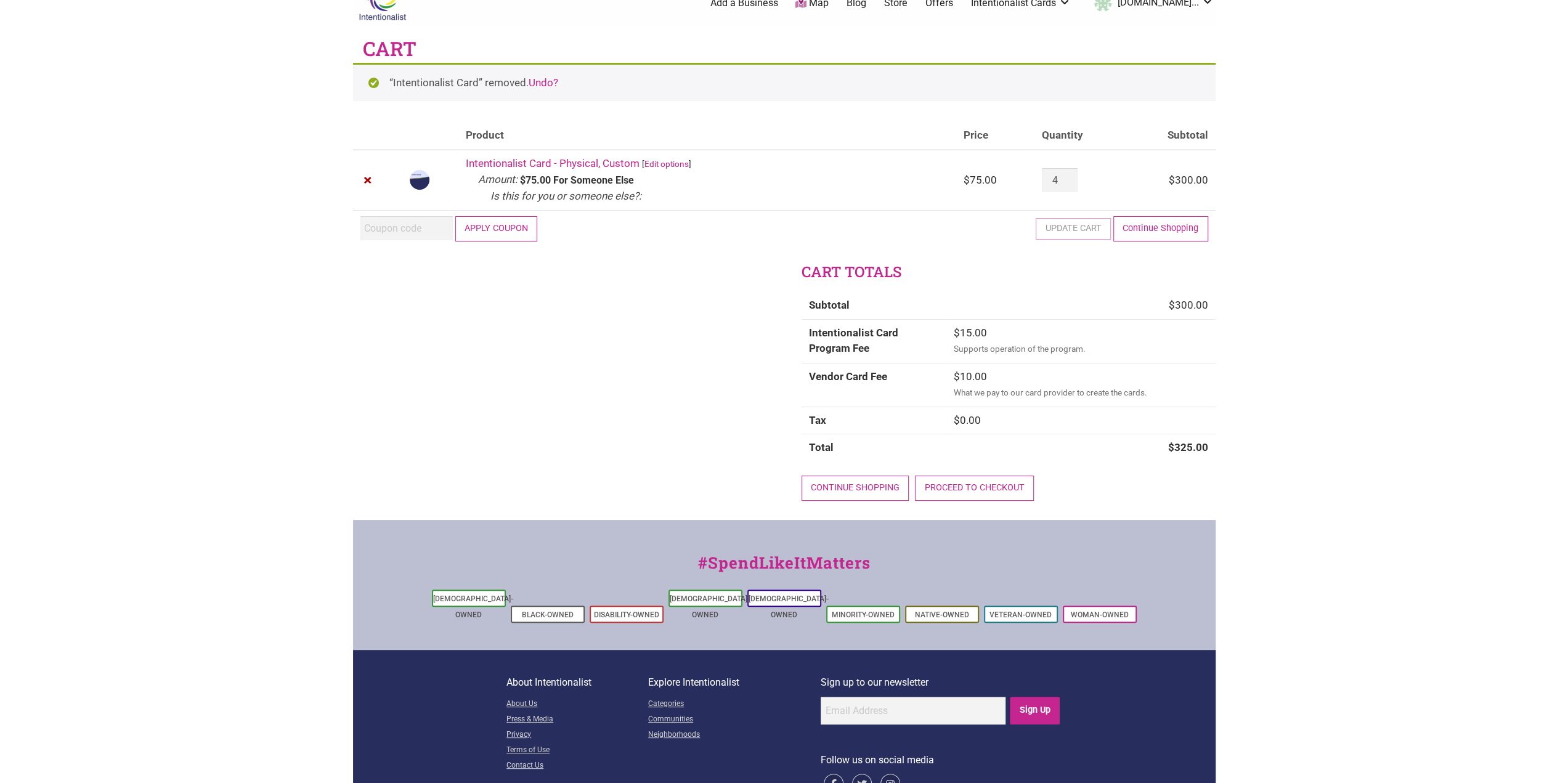
scroll to position [24, 0]
click at [1000, 489] on link "Proceed to checkout" at bounding box center [974, 487] width 119 height 25
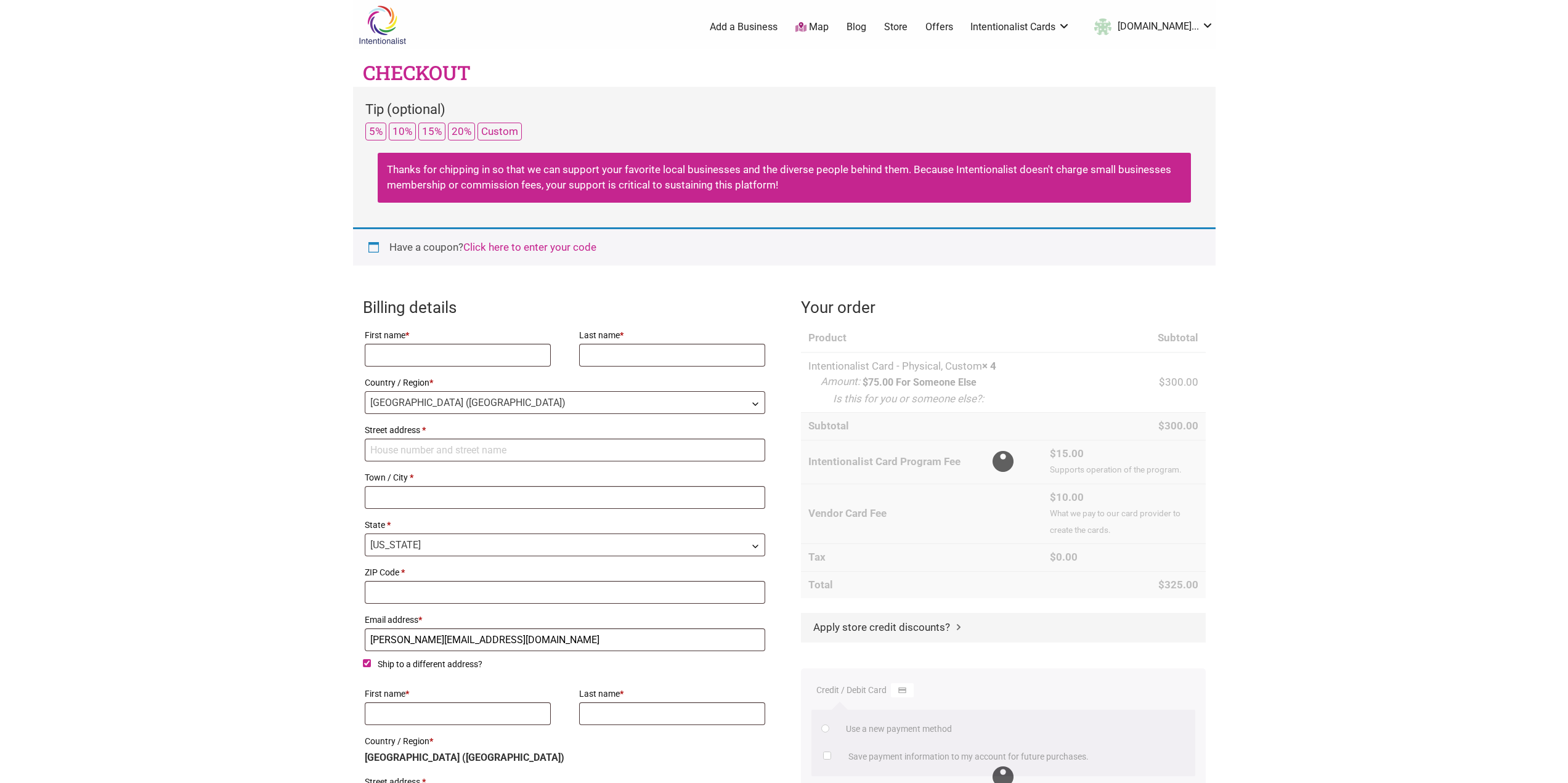
select select "WA"
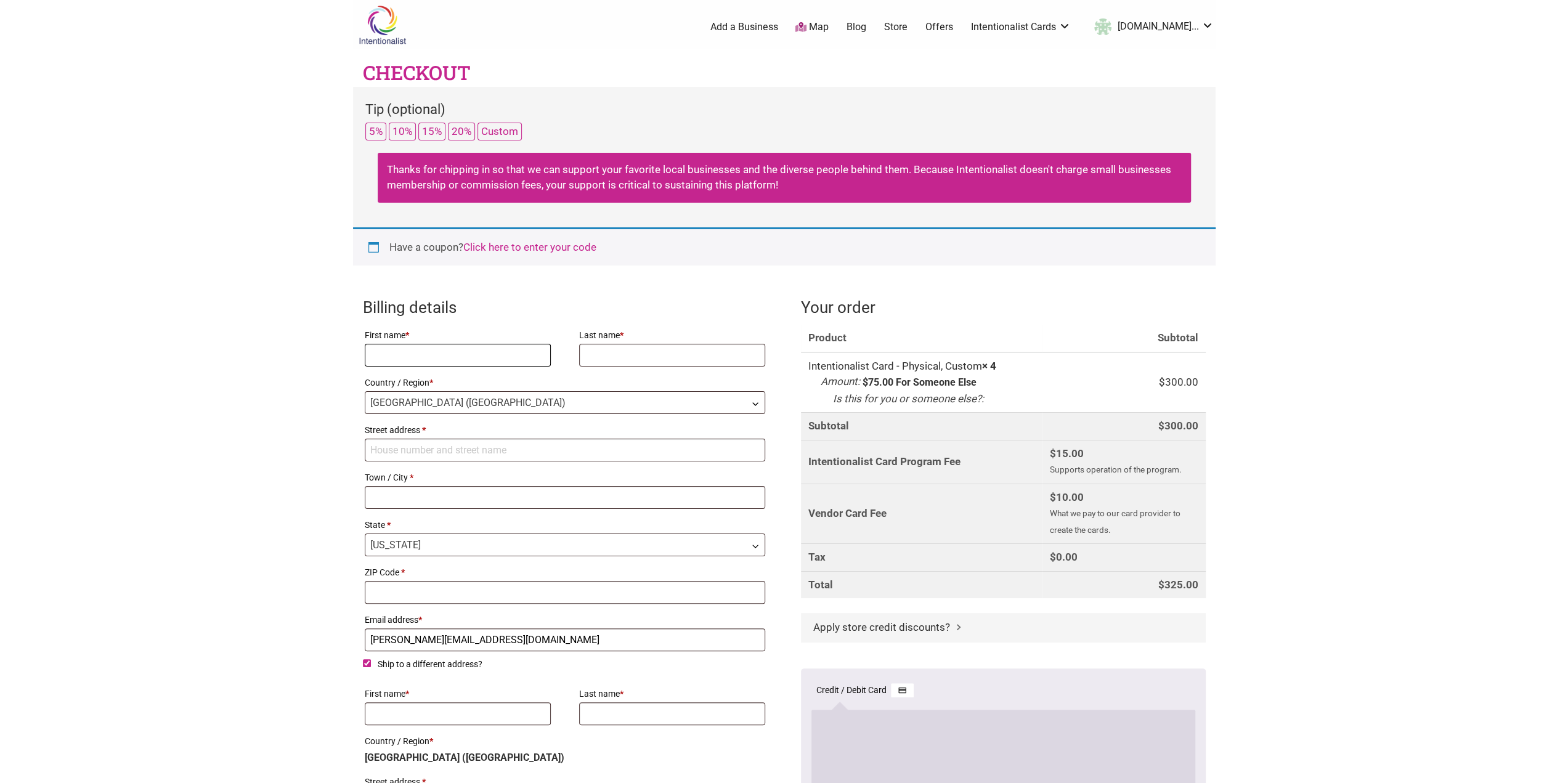
click at [394, 358] on input "First name *" at bounding box center [458, 355] width 187 height 23
type input "[PERSON_NAME]"
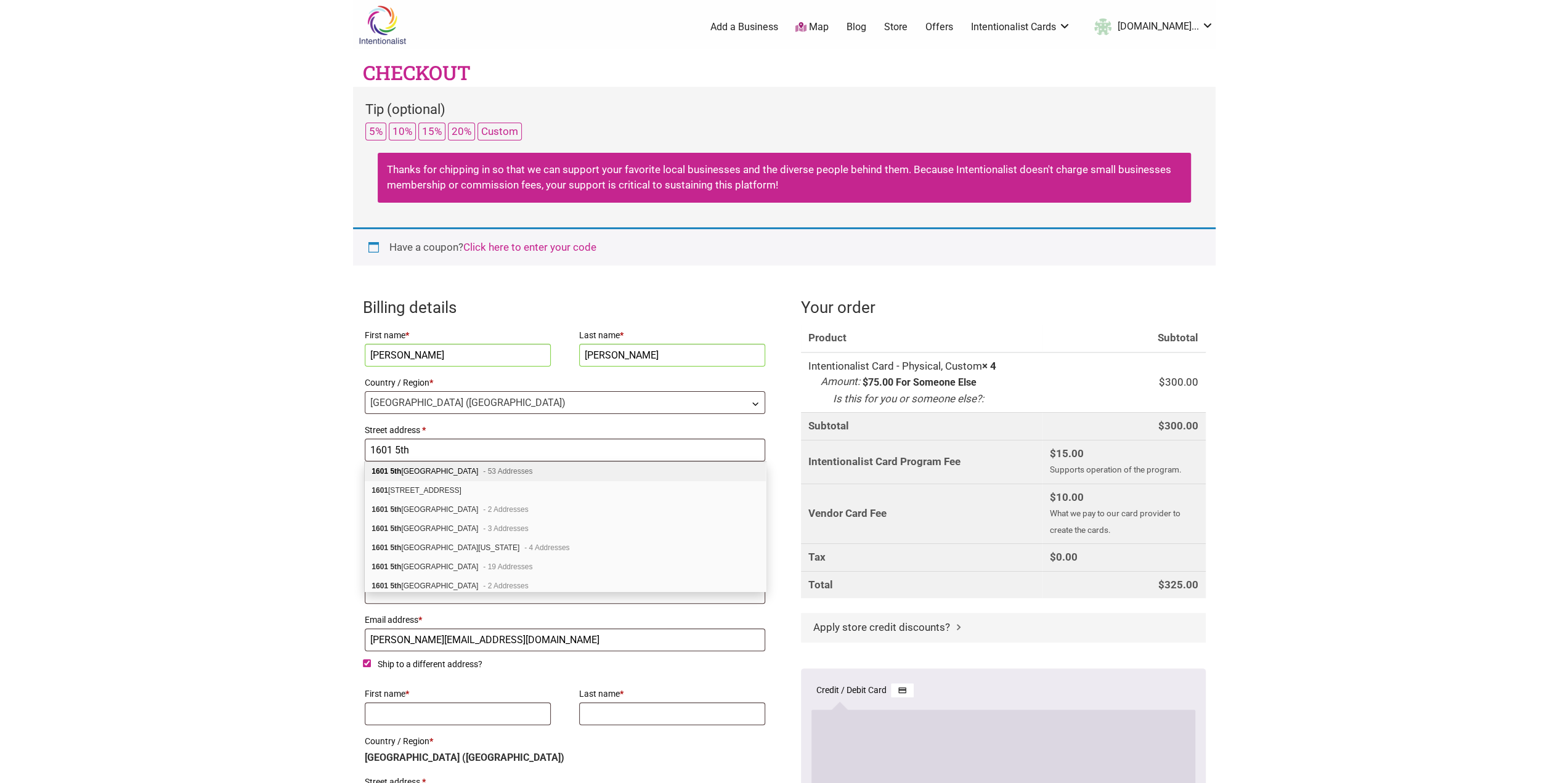
click at [453, 473] on div "[STREET_ADDRESS] Addresses" at bounding box center [565, 472] width 401 height 19
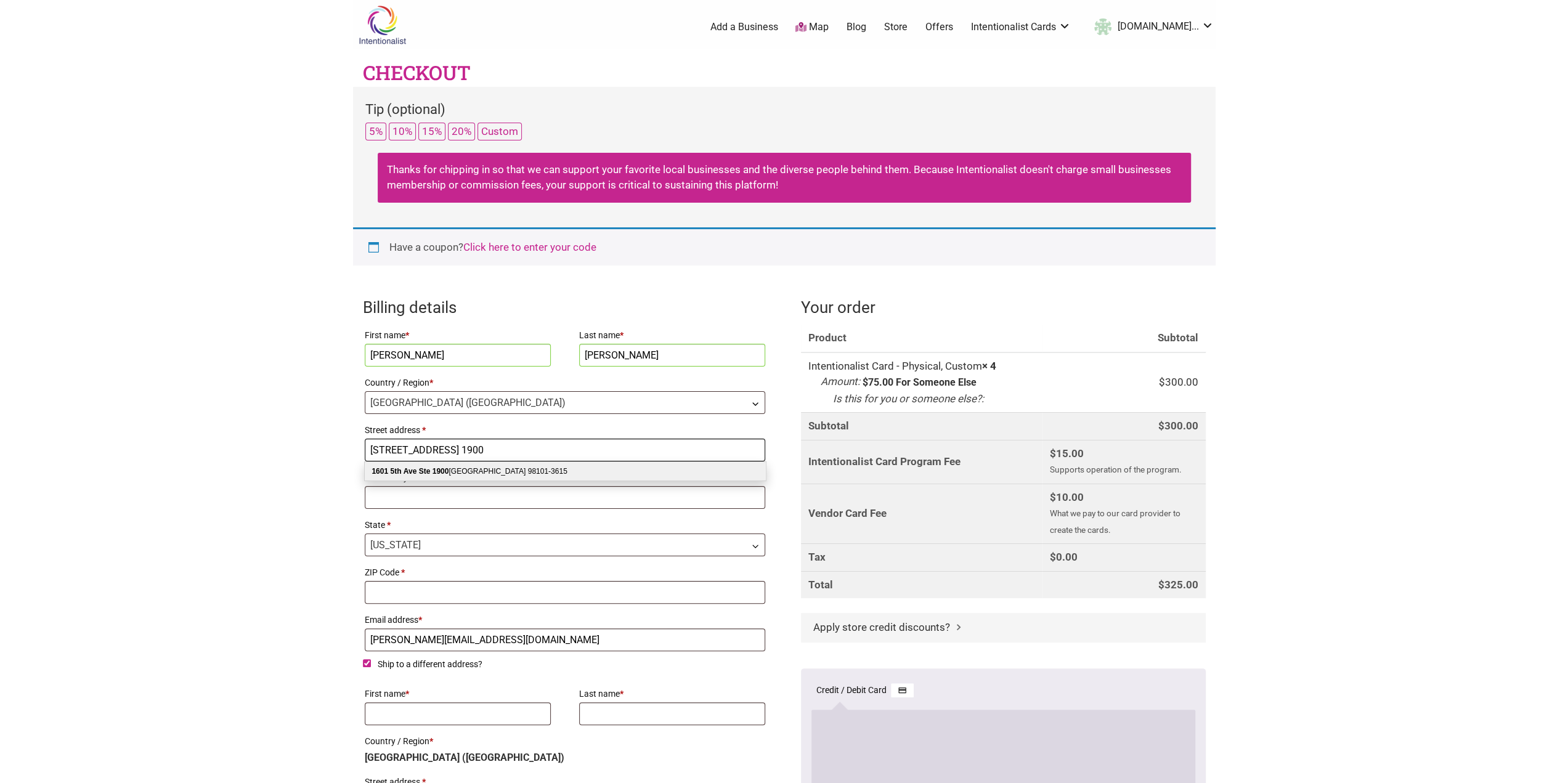
type input "[STREET_ADDRESS] 1900"
click at [470, 473] on div "[STREET_ADDRESS]" at bounding box center [565, 471] width 401 height 19
select select "US"
type input "[STREET_ADDRESS] 1900"
type input "[GEOGRAPHIC_DATA]"
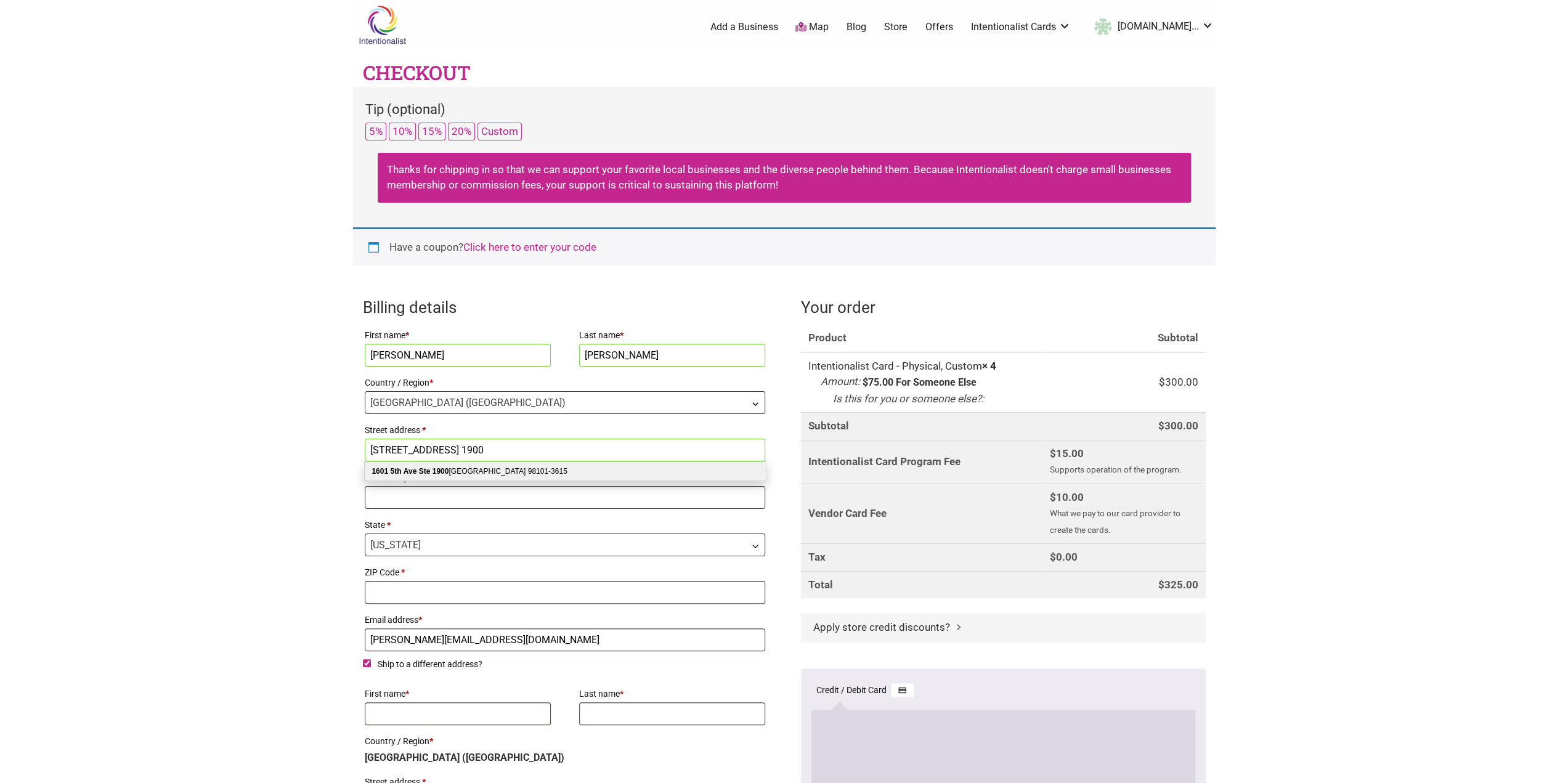
type input "98101-3615"
select select "WA"
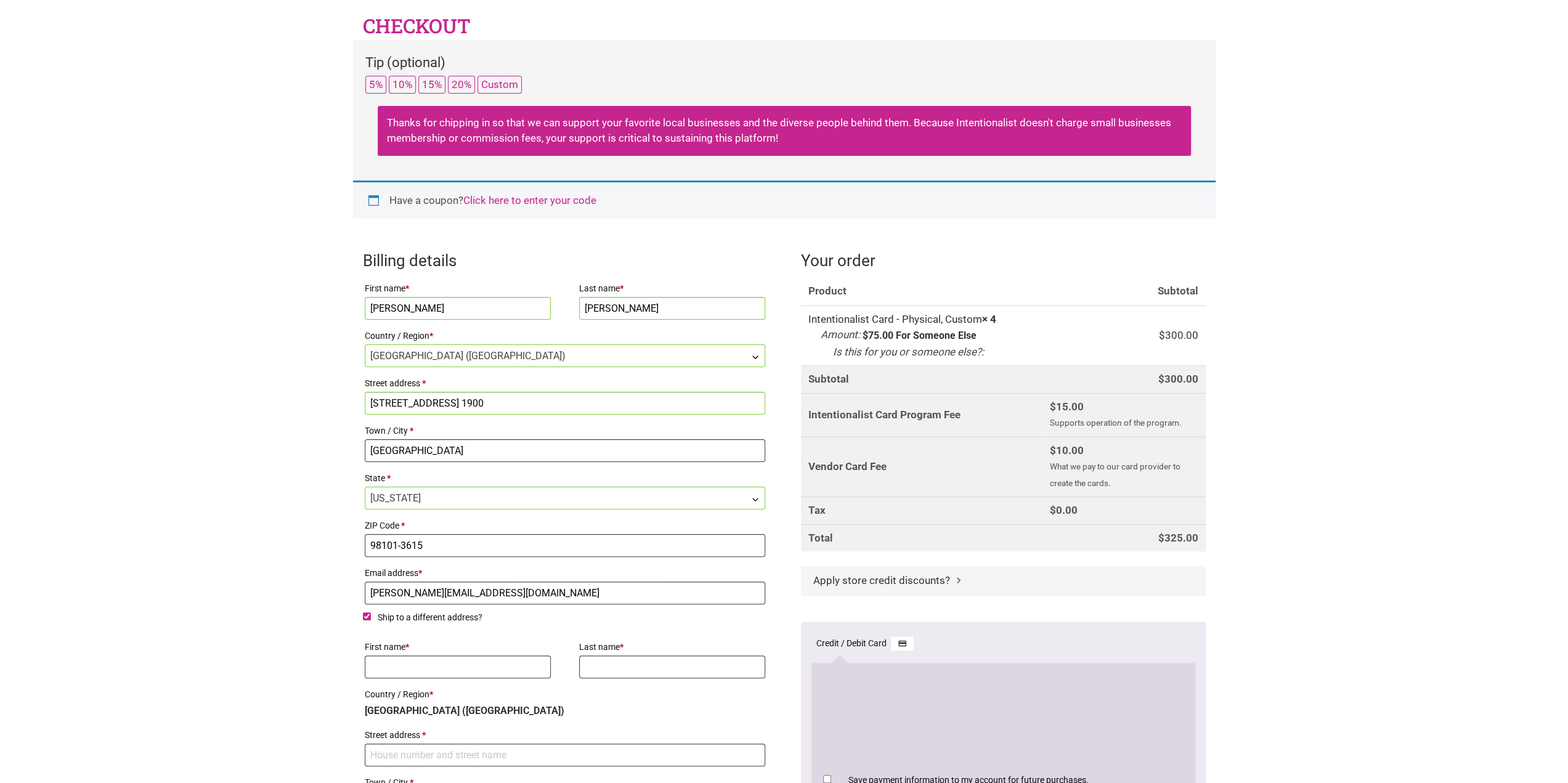
scroll to position [62, 0]
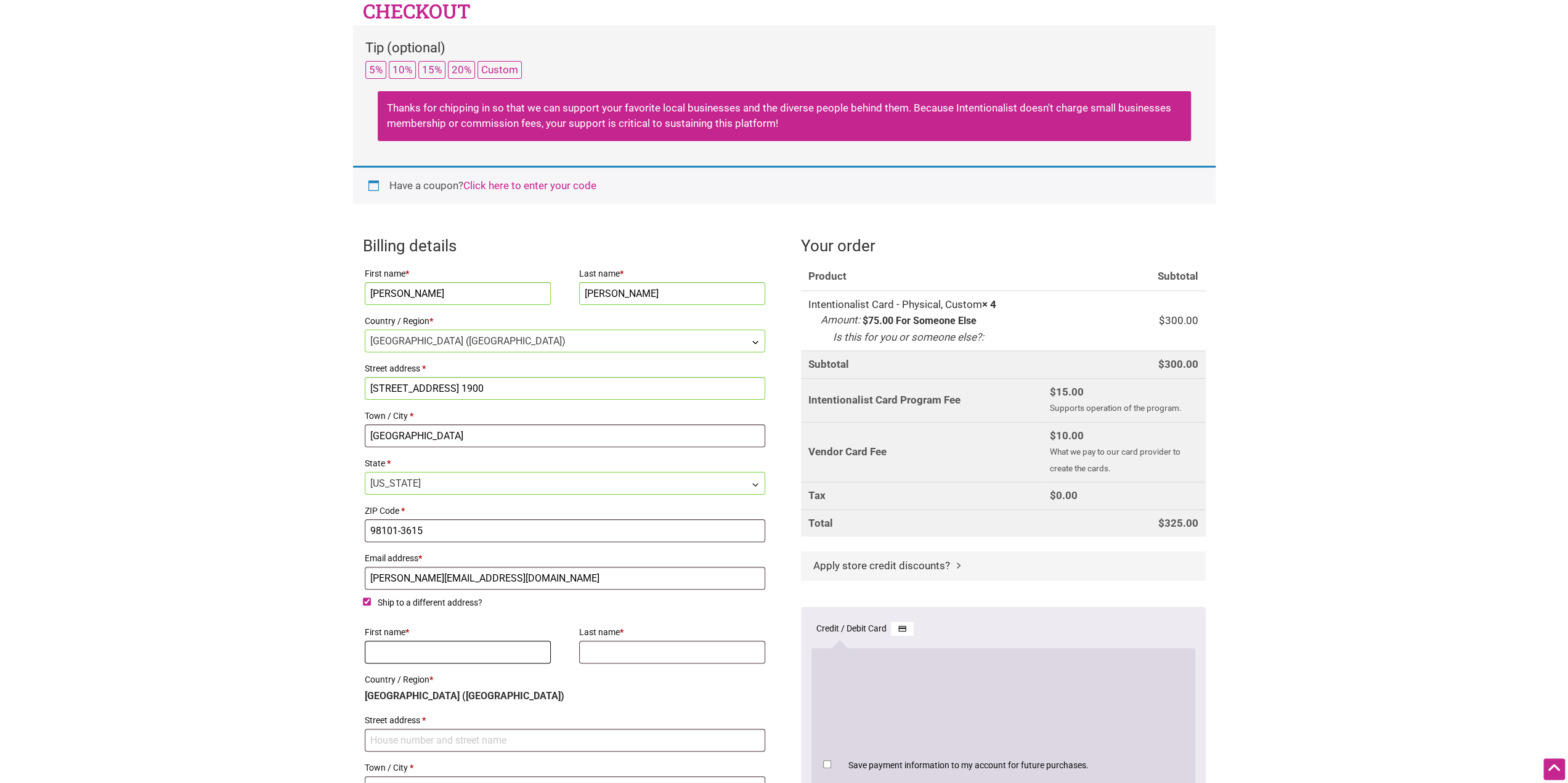
click at [497, 643] on input "First name *" at bounding box center [458, 652] width 187 height 23
type input "Cat"
type input "[PERSON_NAME]"
click at [245, 628] on body "× Menu 4 Add a Business Map Blog Store Offers Intentionalist Cards Buy Black Ca…" at bounding box center [784, 330] width 1568 height 783
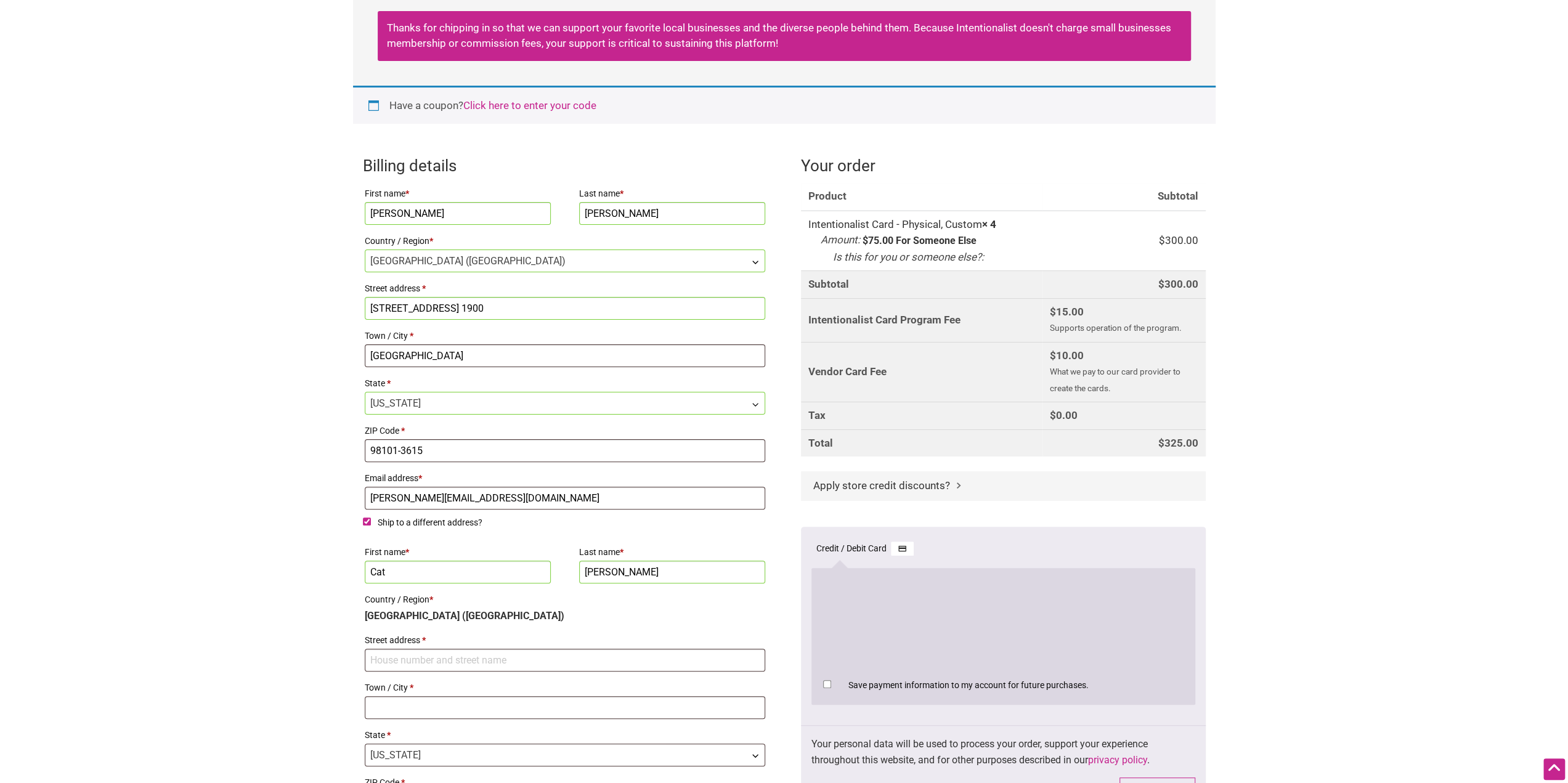
scroll to position [185, 0]
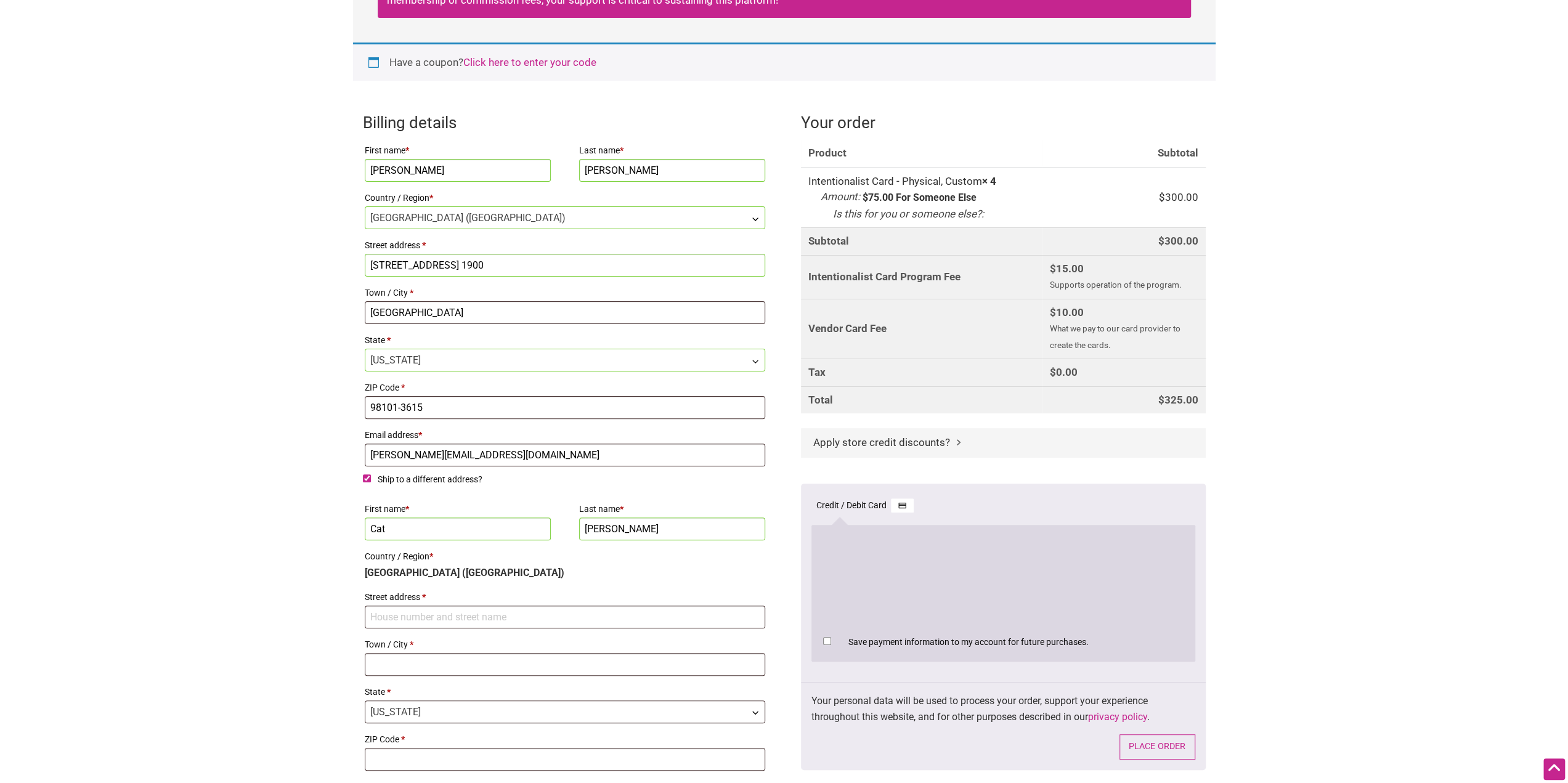
click at [364, 475] on input "Ship to a different address?" at bounding box center [367, 478] width 8 height 8
checkbox input "false"
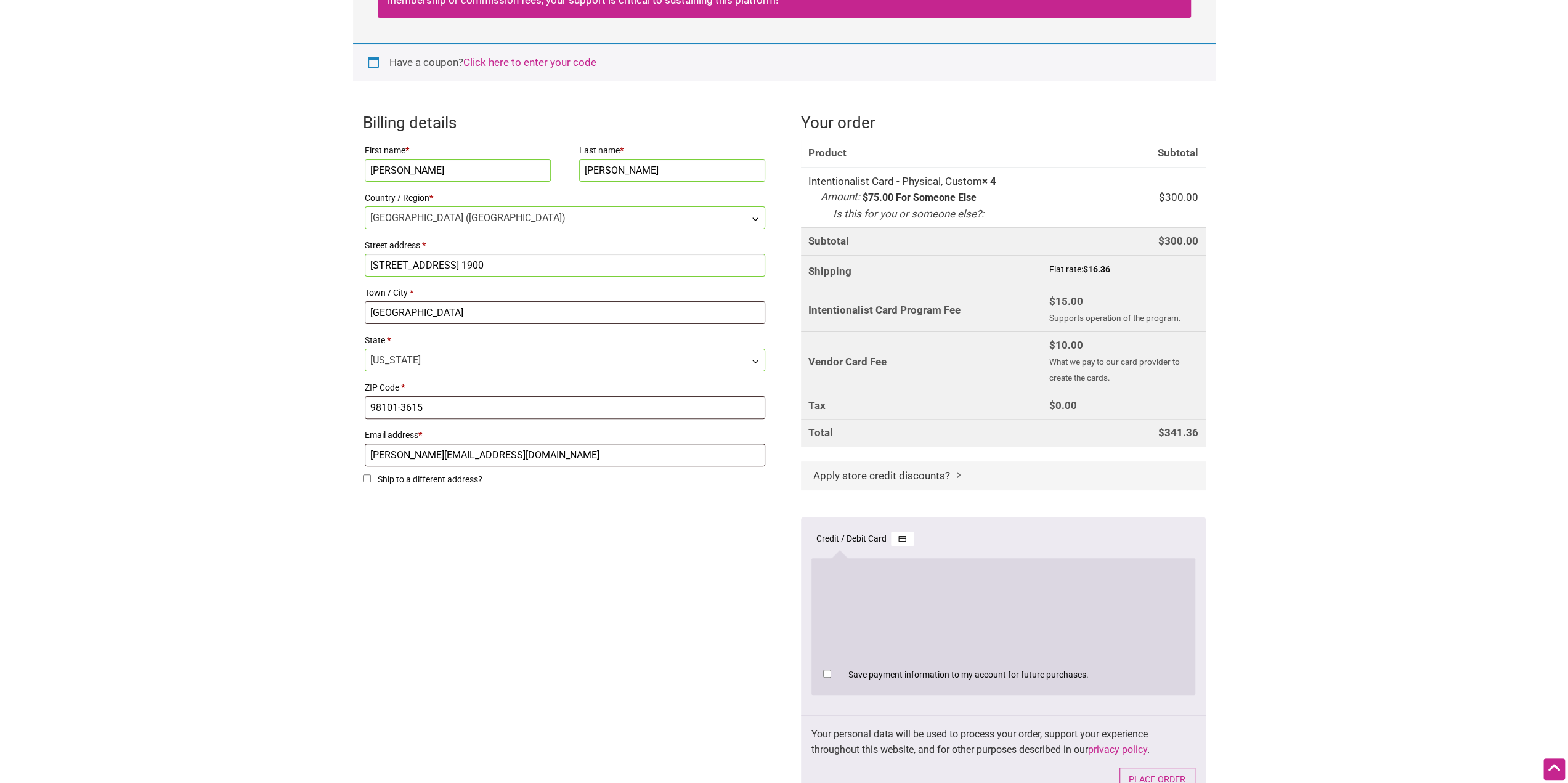
click at [1411, 505] on body "× Menu 4 Add a Business Map Blog Store Offers Intentionalist Cards Buy Black Ca…" at bounding box center [784, 207] width 1568 height 783
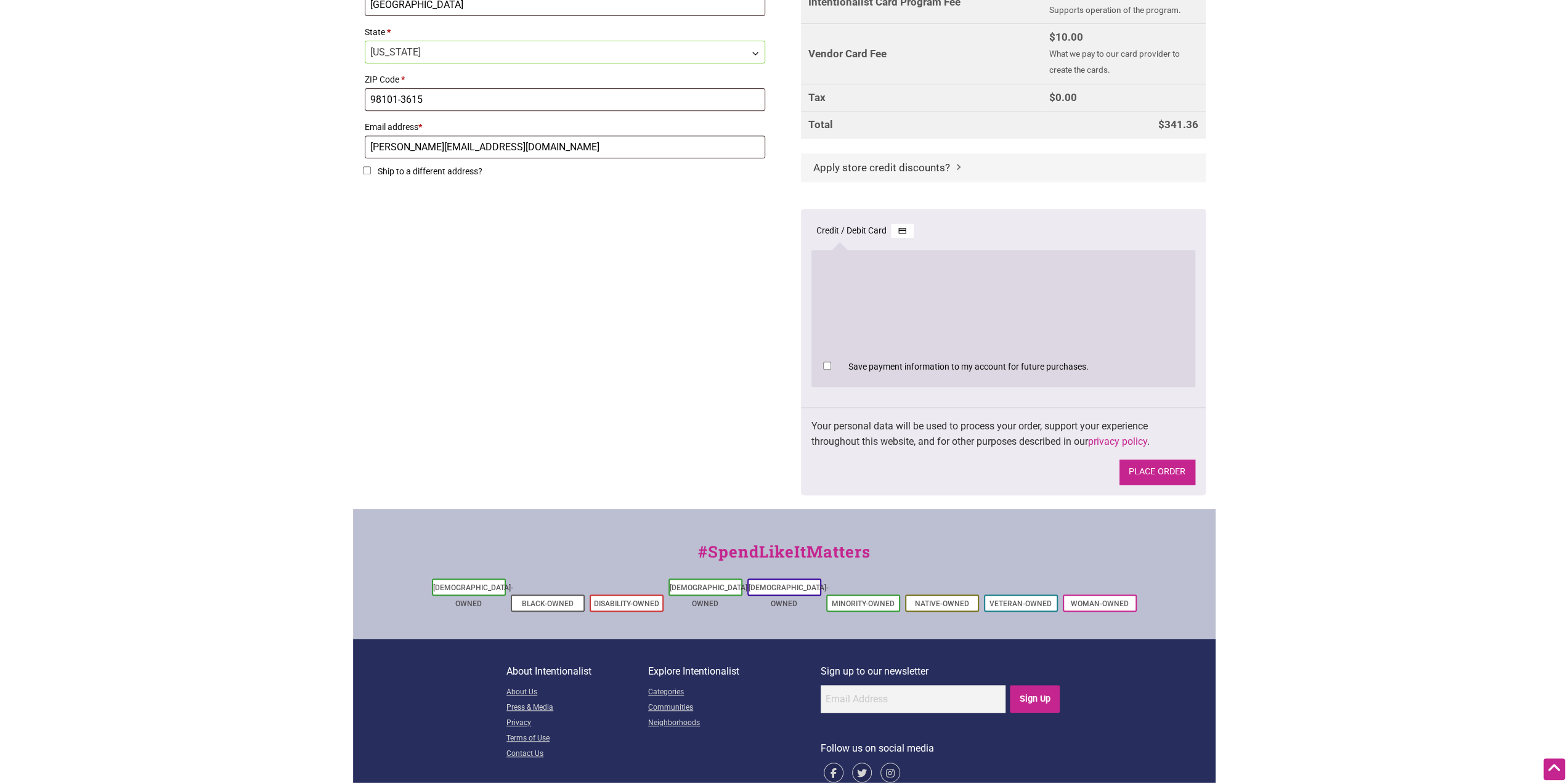
scroll to position [246, 0]
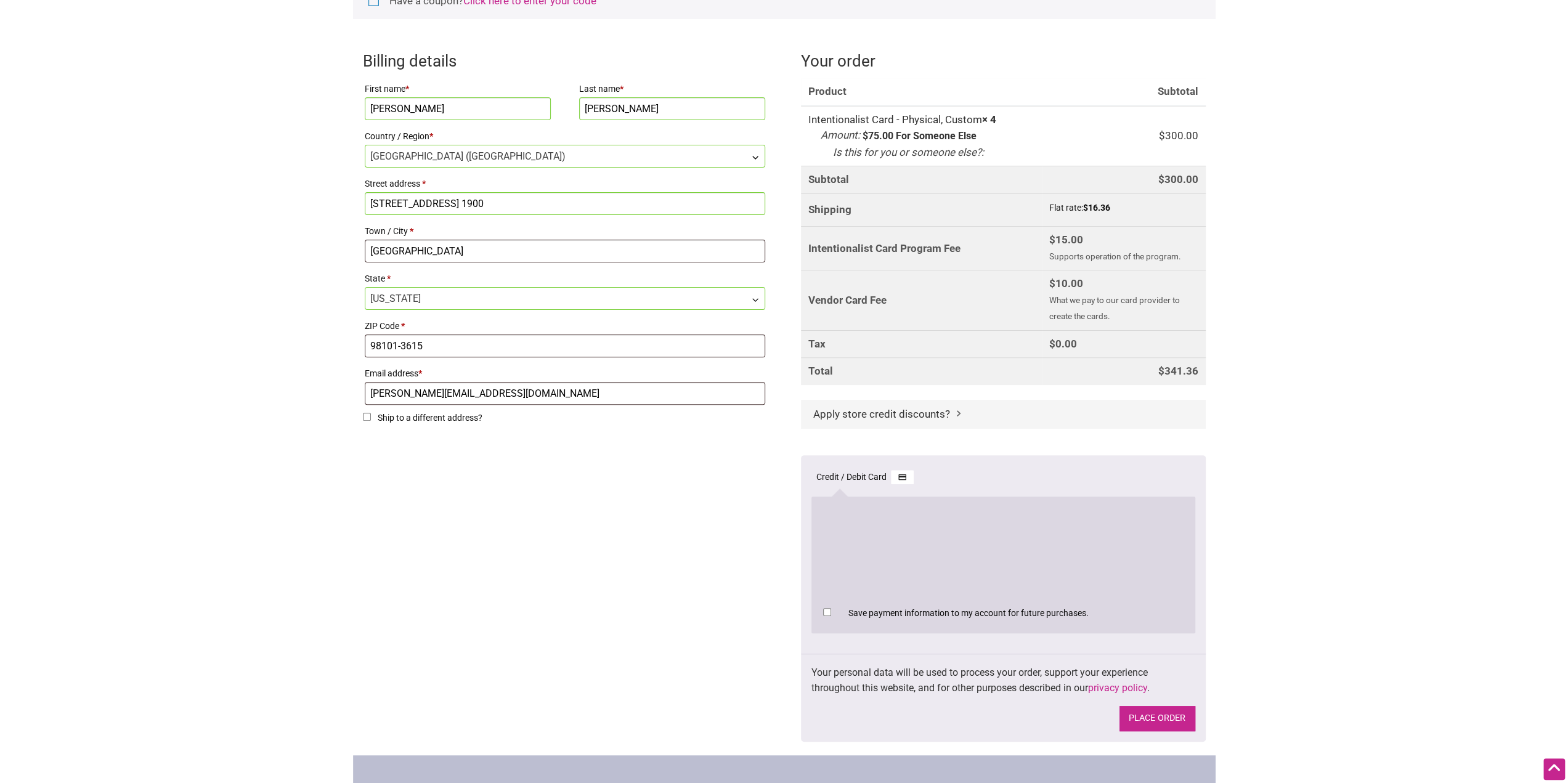
click at [1181, 709] on button "Place order" at bounding box center [1157, 718] width 76 height 25
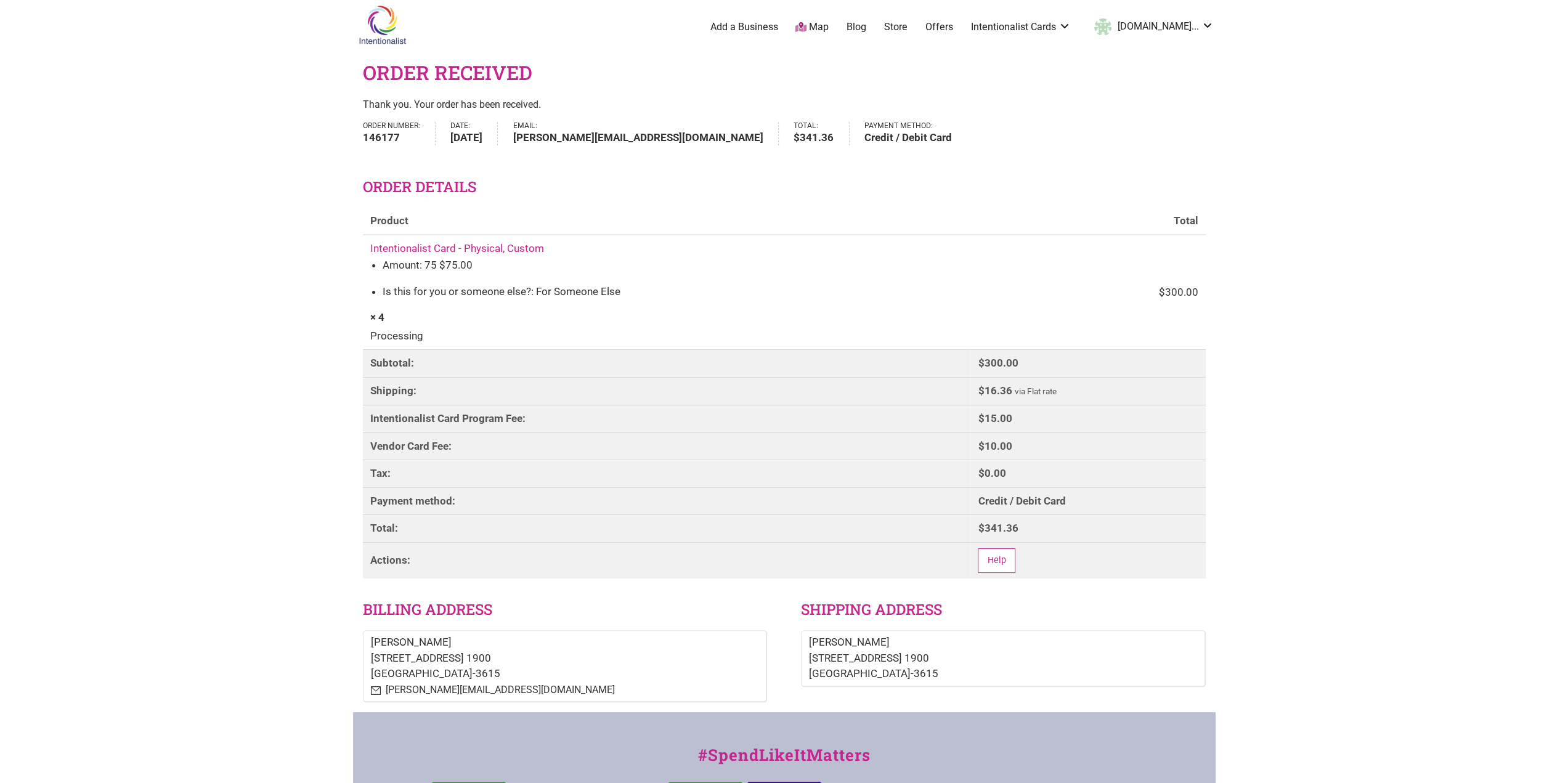
click at [1387, 328] on body "× Menu 0 Add a Business Map Blog Store Offers Intentionalist Cards Buy Black Ca…" at bounding box center [784, 392] width 1568 height 783
